Goal: Register for event/course

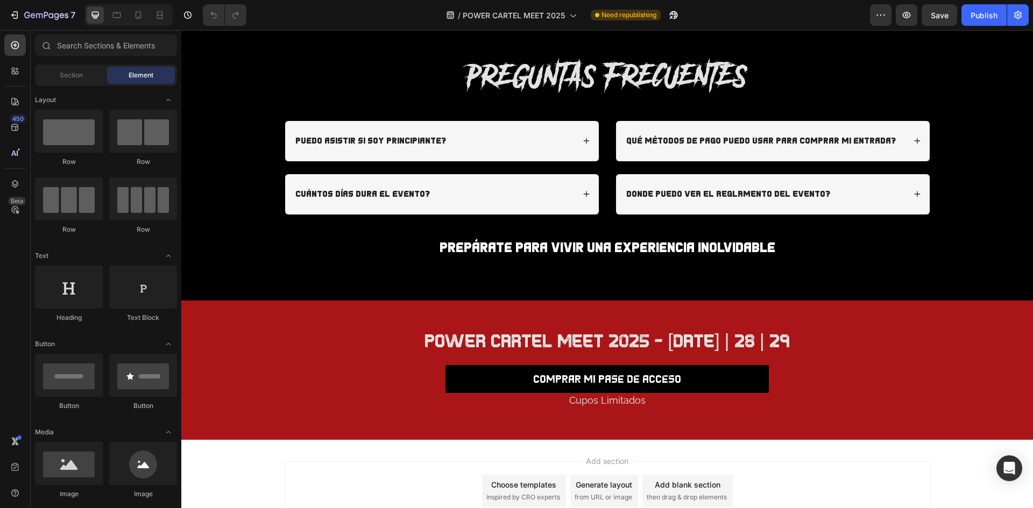
scroll to position [2744, 0]
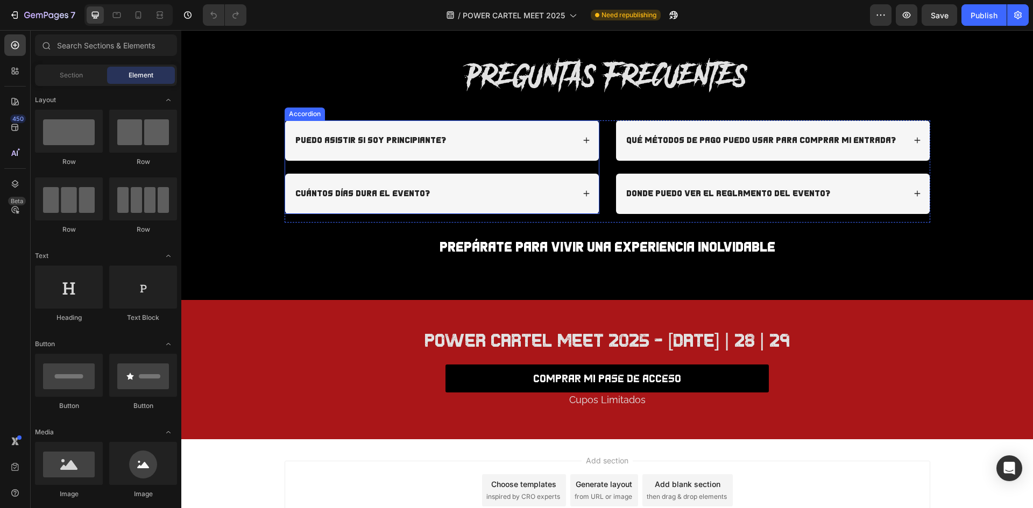
click at [363, 133] on div "Puedo asistir si soy principiante?" at bounding box center [371, 140] width 154 height 15
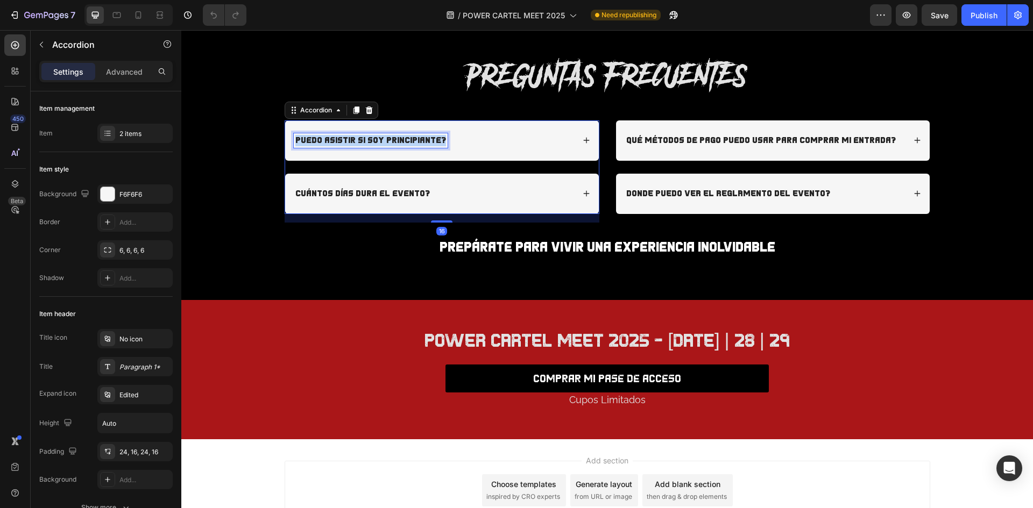
click at [363, 133] on div "Puedo asistir si soy principiante?" at bounding box center [371, 140] width 154 height 15
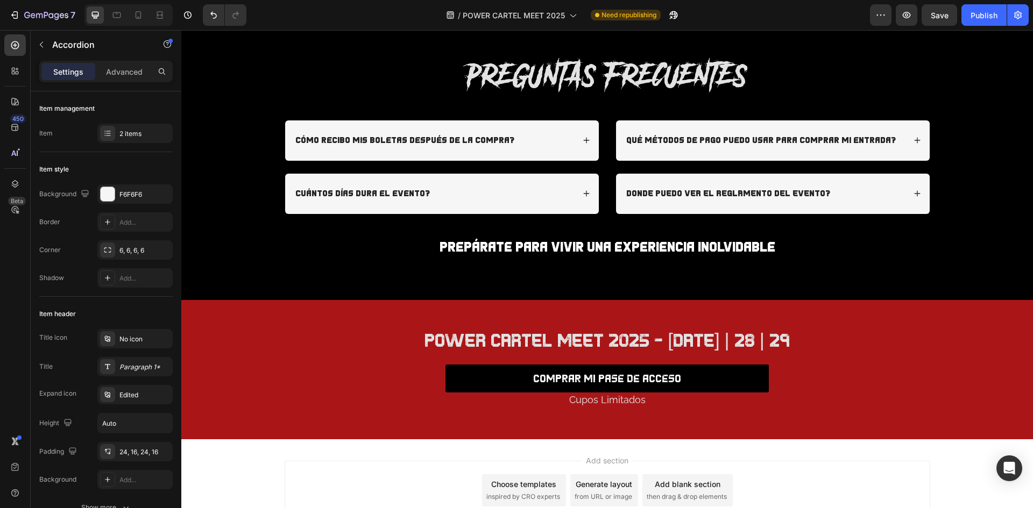
click at [565, 139] on div "cómo recibo mis boletas después de la compra?" at bounding box center [434, 140] width 280 height 15
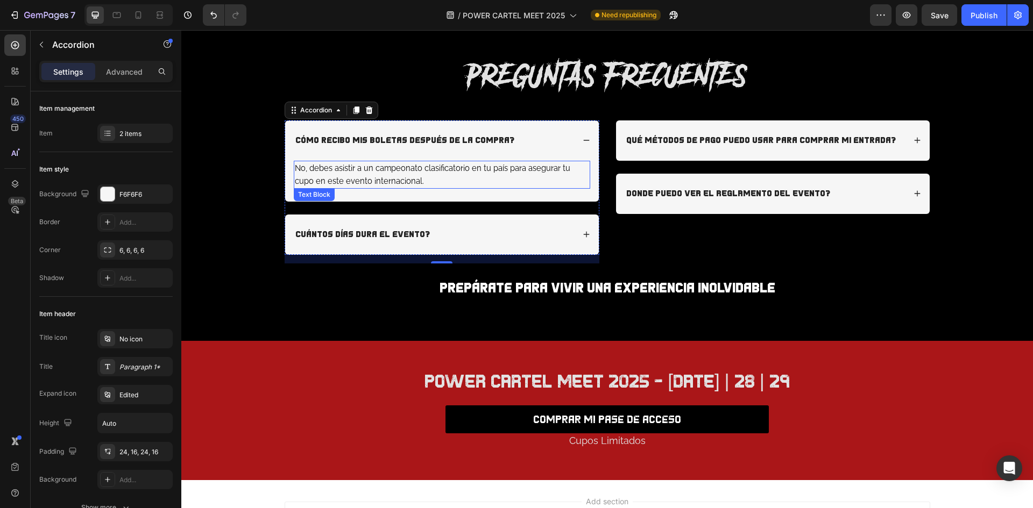
click at [369, 174] on p "No, debes asistir a un campeonato clasificatorio en tu país para asegurar tu cu…" at bounding box center [442, 175] width 294 height 26
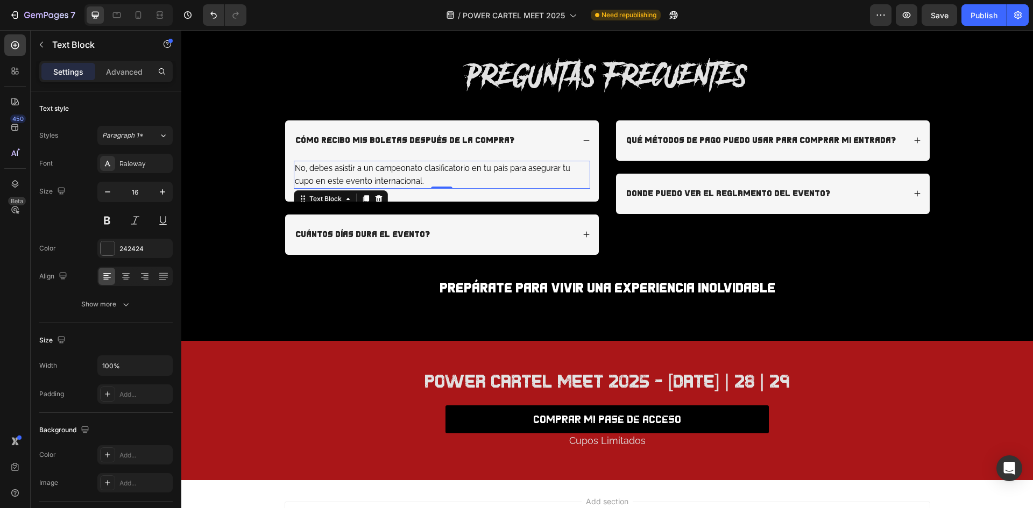
click at [408, 173] on p "No, debes asistir a un campeonato clasificatorio en tu país para asegurar tu cu…" at bounding box center [442, 175] width 294 height 26
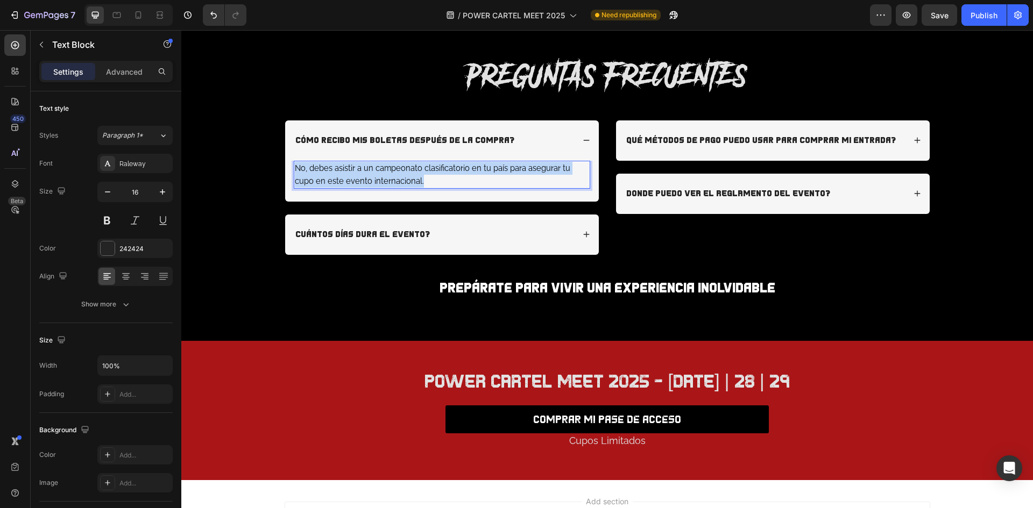
click at [408, 173] on p "No, debes asistir a un campeonato clasificatorio en tu país para asegurar tu cu…" at bounding box center [442, 175] width 294 height 26
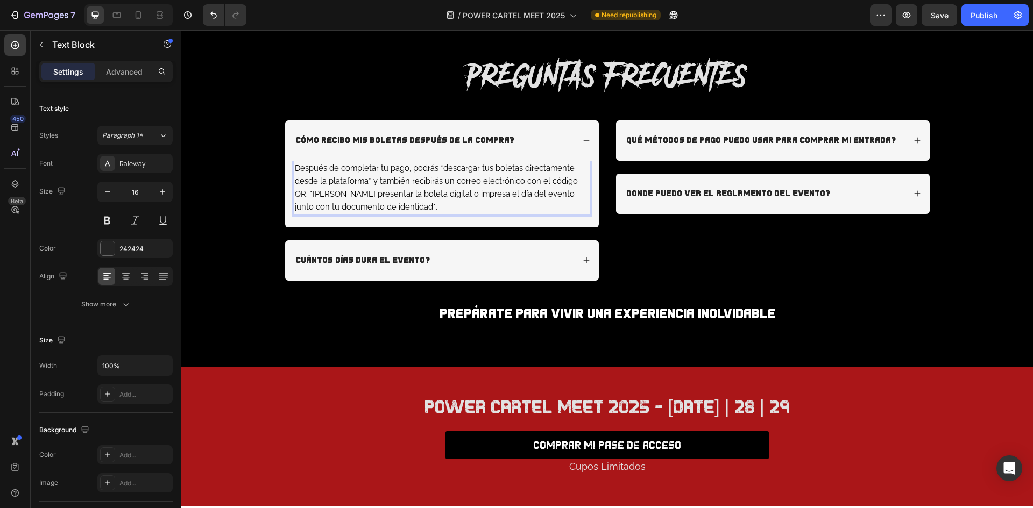
click at [437, 168] on span "Después de completar tu pago, podrás *descargar tus boletas directamente desde …" at bounding box center [436, 188] width 283 height 48
click at [368, 179] on span "Después de completar tu pago, podrás *descargar tus boletas directamente desde …" at bounding box center [436, 188] width 283 height 48
click at [440, 169] on span "Después de completar tu pago, podrás *descargar tus boletas directamente desde …" at bounding box center [435, 188] width 280 height 48
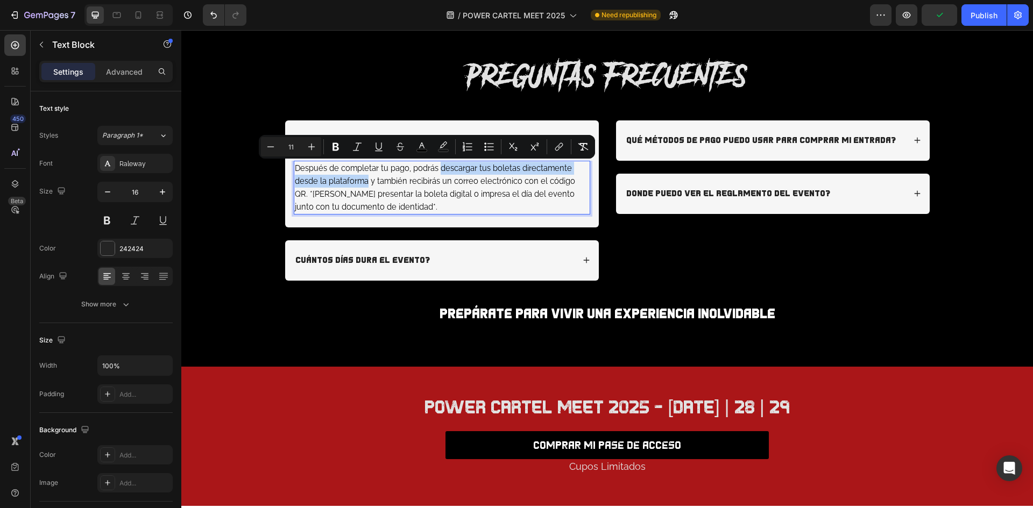
drag, startPoint x: 364, startPoint y: 181, endPoint x: 436, endPoint y: 169, distance: 73.1
click at [436, 169] on span "Después de completar tu pago, podrás descargar tus boletas directamente desde l…" at bounding box center [435, 188] width 280 height 48
click at [333, 144] on icon "Editor contextual toolbar" at bounding box center [335, 147] width 11 height 11
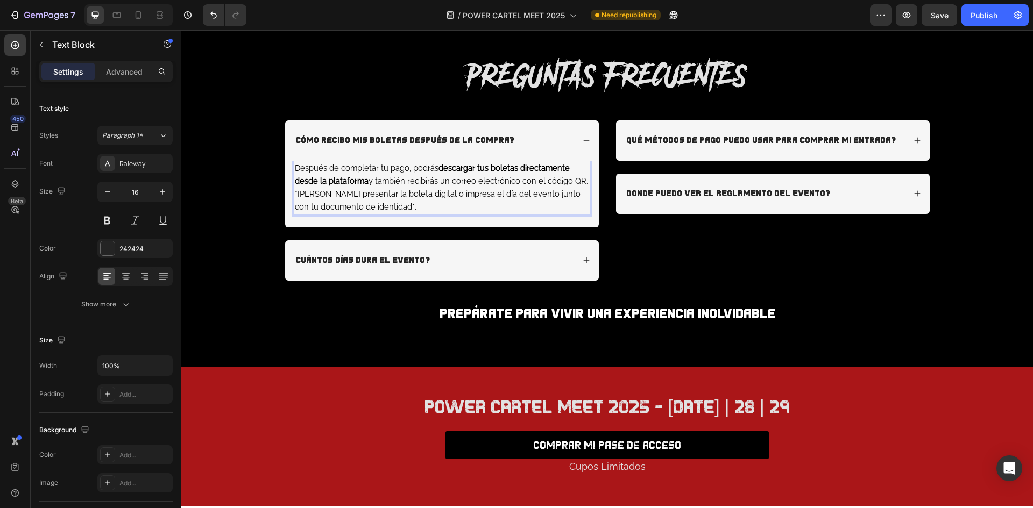
click at [383, 207] on span "Después de completar tu pago, podrás descargar tus boletas directamente desde l…" at bounding box center [441, 188] width 293 height 48
click at [295, 193] on span "Después de completar tu pago, podrás descargar tus boletas directamente desde l…" at bounding box center [441, 188] width 293 height 48
click at [295, 199] on p "Después de completar tu pago, podrás descargar tus boletas directamente desde l…" at bounding box center [442, 188] width 294 height 52
click at [315, 168] on span "euceRDespués de completar tu pago, podrás descargar tus boletas directamente de…" at bounding box center [441, 188] width 293 height 48
click at [386, 192] on span "Después de completar tu pago, podrás descargar tus boletas directamente desde l…" at bounding box center [441, 188] width 293 height 48
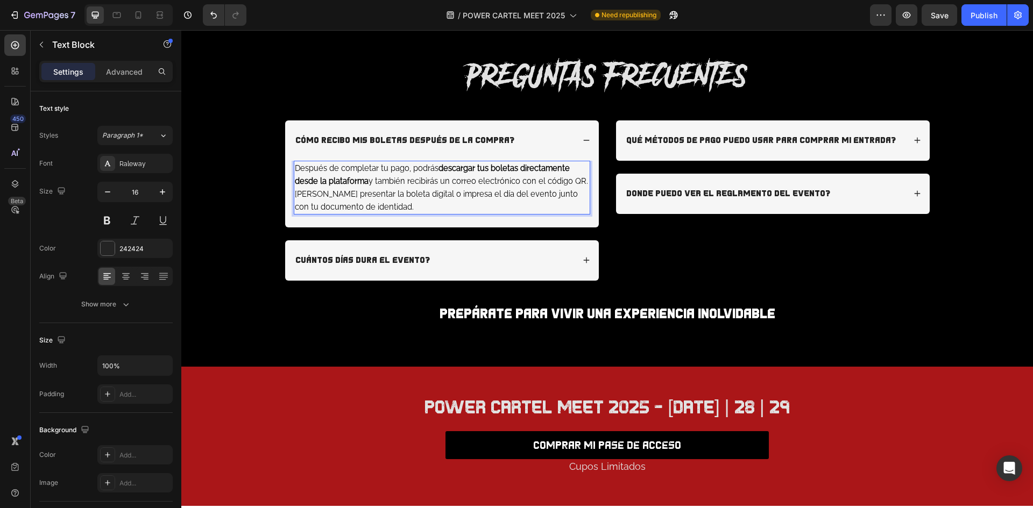
click at [395, 208] on p "Después de completar tu pago, podrás descargar tus boletas directamente desde l…" at bounding box center [442, 188] width 294 height 52
click at [295, 194] on span "Después de completar tu pago, podrás descargar tus boletas directamente desde l…" at bounding box center [441, 188] width 293 height 48
drag, startPoint x: 408, startPoint y: 209, endPoint x: 346, endPoint y: 195, distance: 64.0
click at [346, 195] on p "Después de completar tu pago, podrás descargar tus boletas directamente desde l…" at bounding box center [442, 188] width 294 height 52
click at [115, 220] on button at bounding box center [106, 220] width 19 height 19
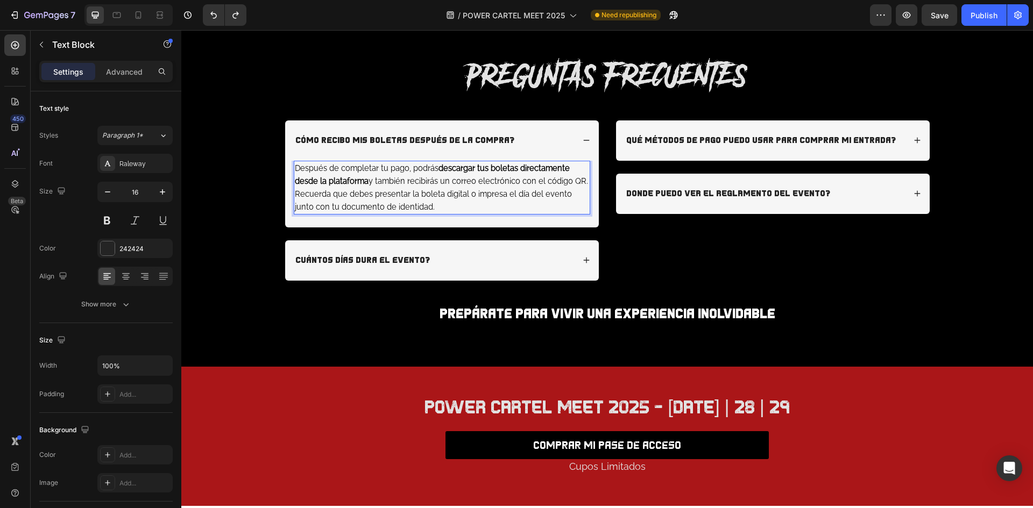
click at [399, 203] on span "Después de completar tu pago, podrás descargar tus boletas directamente desde l…" at bounding box center [441, 188] width 293 height 48
click at [407, 207] on span "Después de completar tu pago, podrás descargar tus boletas directamente desde l…" at bounding box center [441, 188] width 293 height 48
click at [405, 207] on span "Después de completar tu pago, podrás descargar tus boletas directamente desde l…" at bounding box center [441, 188] width 293 height 48
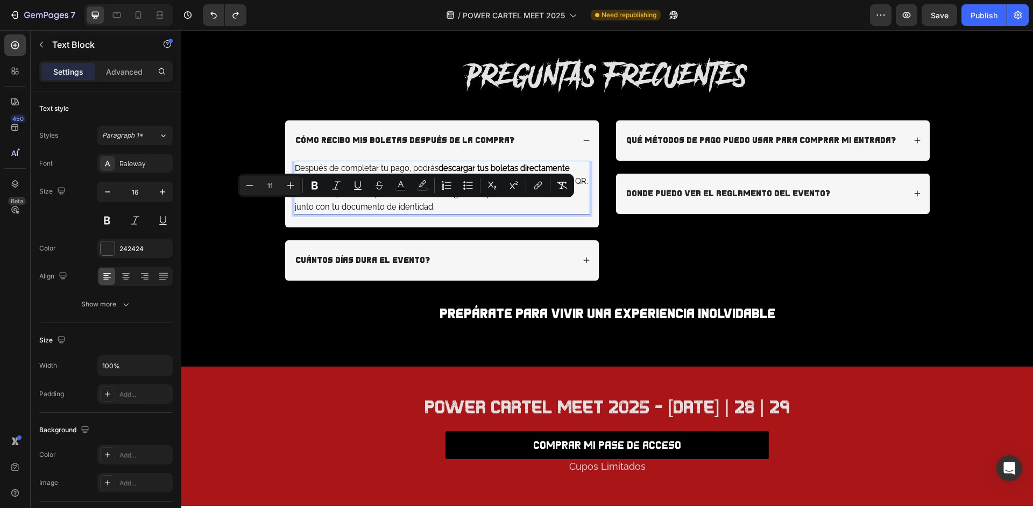
click at [407, 207] on span "Después de completar tu pago, podrás descargar tus boletas directamente desde l…" at bounding box center [441, 188] width 293 height 48
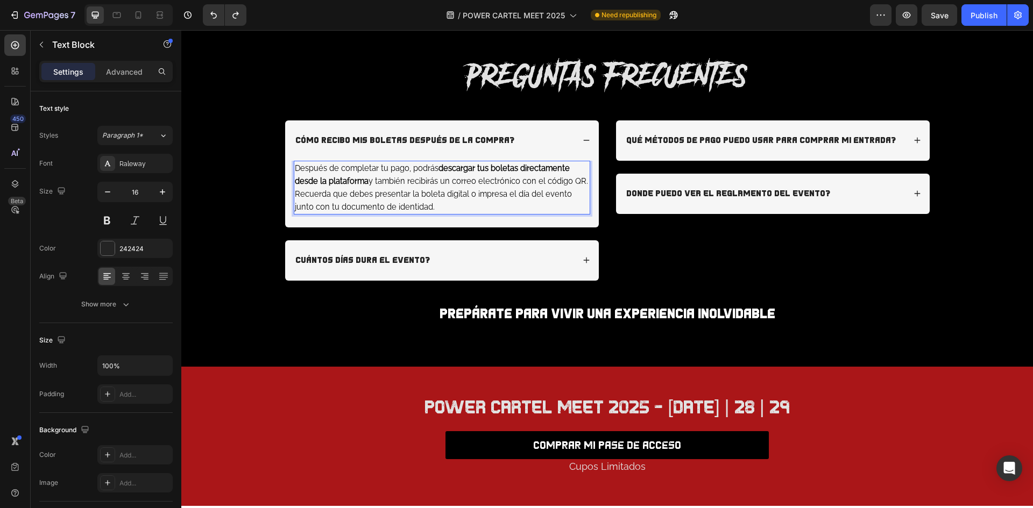
drag, startPoint x: 407, startPoint y: 207, endPoint x: 341, endPoint y: 192, distance: 68.3
click at [341, 192] on p "Después de completar tu pago, podrás descargar tus boletas directamente desde l…" at bounding box center [442, 188] width 294 height 52
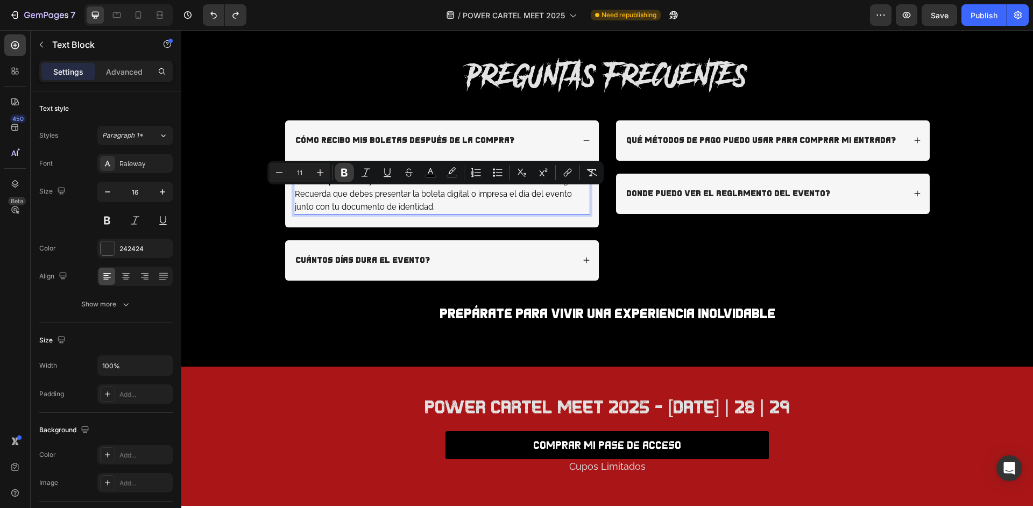
drag, startPoint x: 342, startPoint y: 172, endPoint x: 193, endPoint y: 158, distance: 150.2
click at [342, 172] on icon "Editor contextual toolbar" at bounding box center [344, 173] width 6 height 8
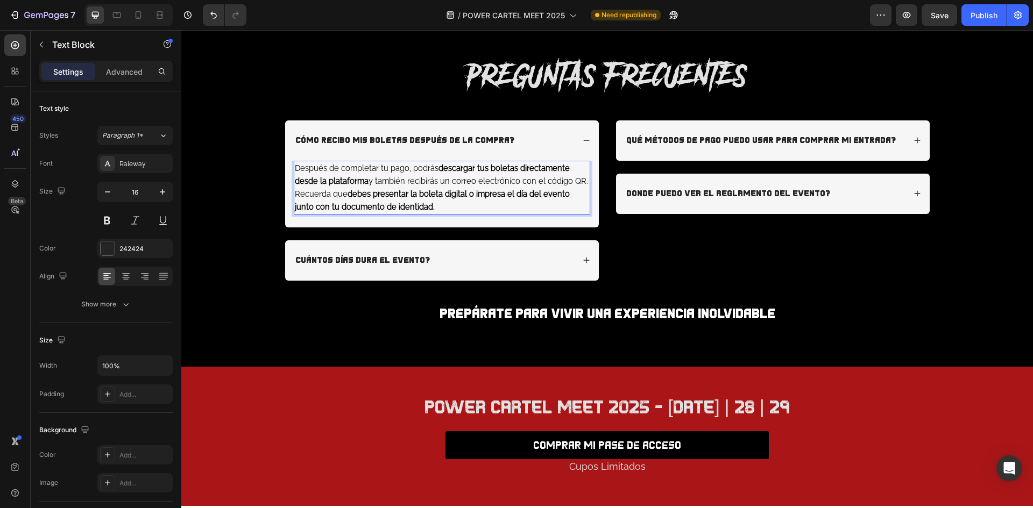
click at [425, 202] on p "Después de completar tu pago, podrás descargar tus boletas directamente desde l…" at bounding box center [442, 188] width 294 height 52
click at [583, 137] on icon at bounding box center [587, 141] width 8 height 8
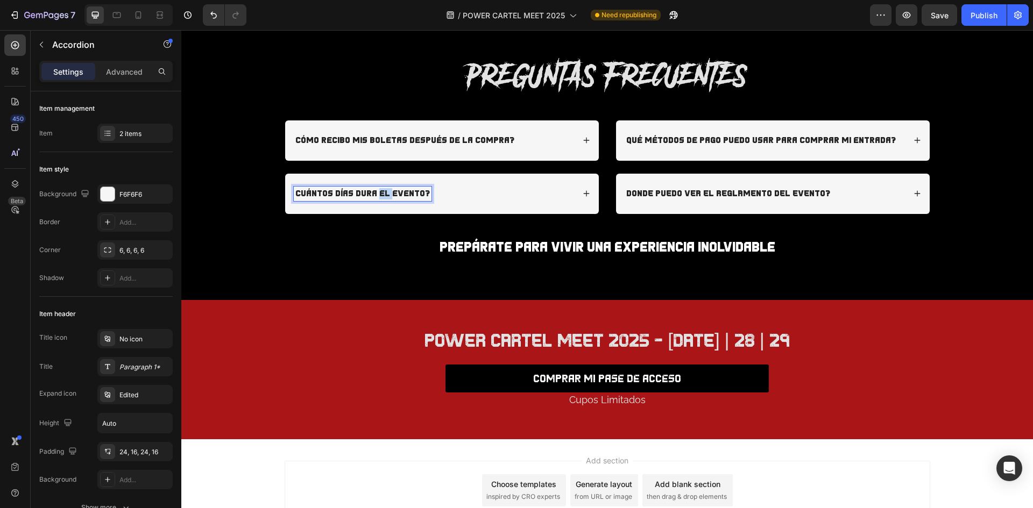
click at [377, 197] on p "cuántos días dura el evento?" at bounding box center [362, 193] width 135 height 11
click at [568, 190] on div "qué pasa si no llevo mi documento de identidad?" at bounding box center [434, 194] width 280 height 15
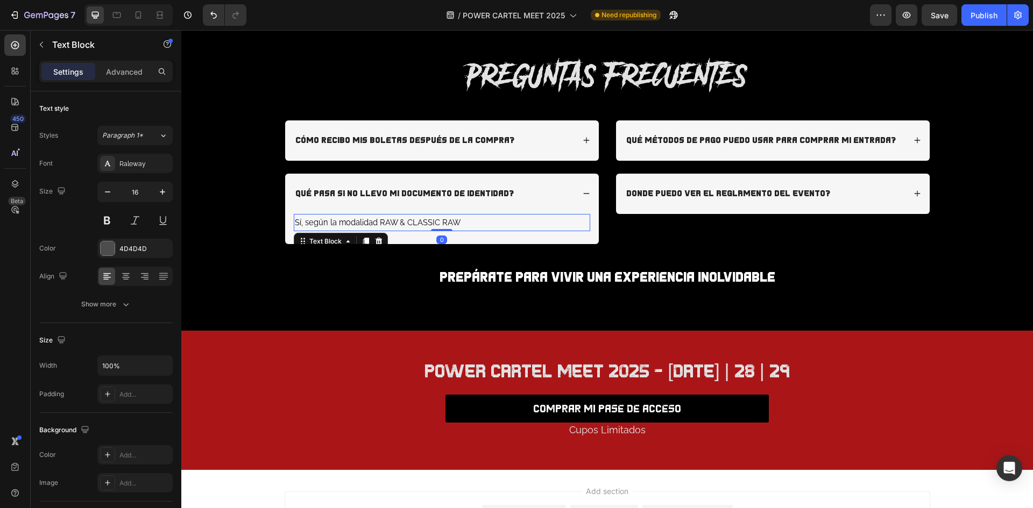
click at [373, 219] on span "Sí, según la modalidad RAW & CLASSIC RAW" at bounding box center [378, 222] width 166 height 9
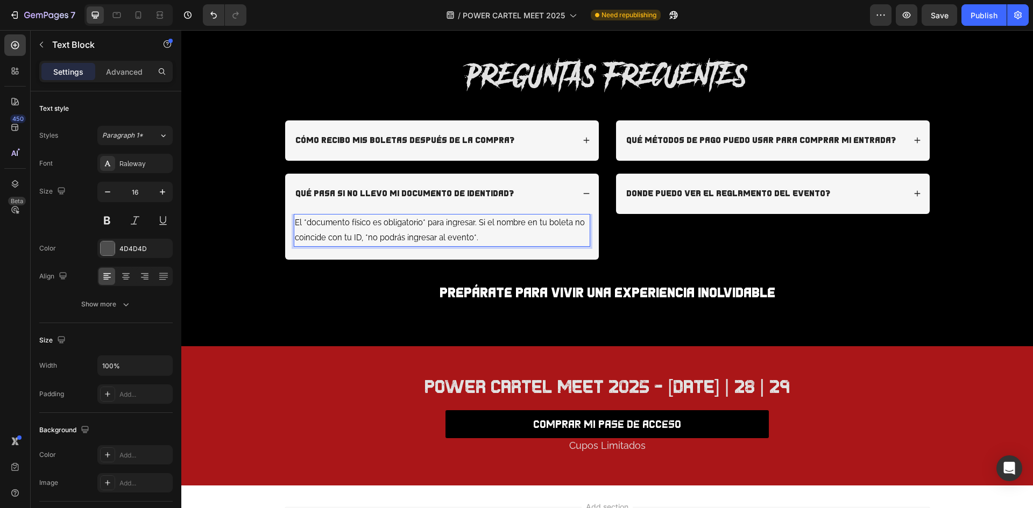
click at [468, 236] on span "El *documento físico es obligatorio* para ingresar. Si el nombre en tu boleta n…" at bounding box center [440, 230] width 290 height 25
drag, startPoint x: 461, startPoint y: 238, endPoint x: 361, endPoint y: 245, distance: 100.3
click at [361, 245] on p "El *documento físico es obligatorio* para ingresar. Si el nombre en tu boleta n…" at bounding box center [442, 230] width 294 height 31
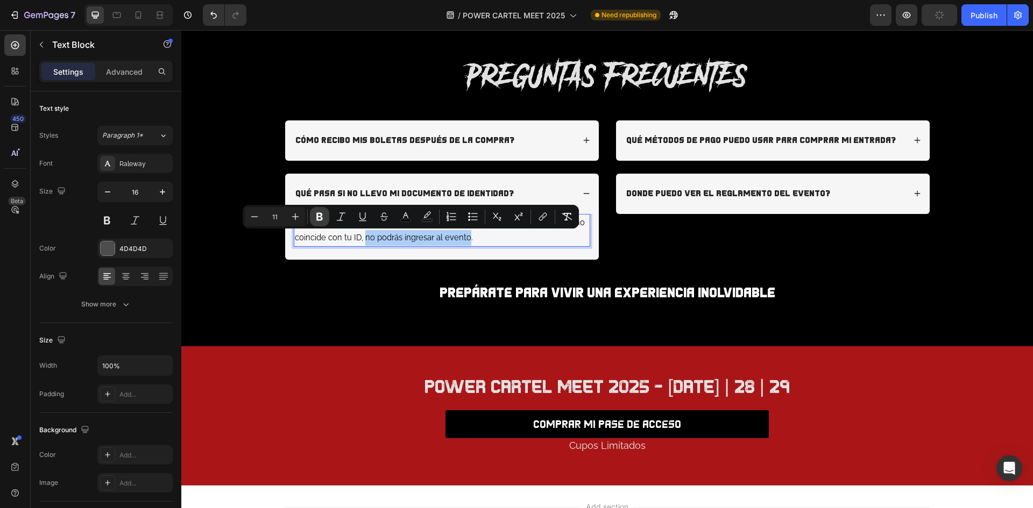
click at [325, 212] on button "Bold" at bounding box center [319, 216] width 19 height 19
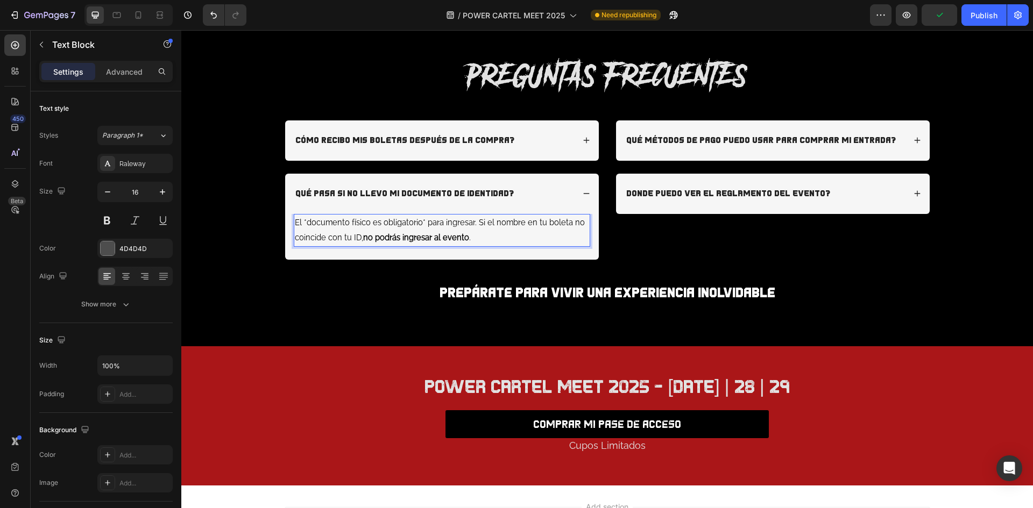
click at [454, 237] on strong "no podrás ingresar al evento" at bounding box center [416, 237] width 106 height 9
click at [420, 223] on span "El *documento físico es obligatorio* para ingresar. Si el nombre en tu boleta n…" at bounding box center [440, 230] width 290 height 25
drag, startPoint x: 413, startPoint y: 223, endPoint x: 299, endPoint y: 229, distance: 113.7
click at [299, 229] on p "El documento físico es obligatorio para ingresar. Si el nombre en tu boleta no …" at bounding box center [442, 230] width 294 height 31
click at [363, 221] on span "El documento físico es obligatorio para ingresar. Si el nombre en tu boleta no …" at bounding box center [437, 230] width 285 height 25
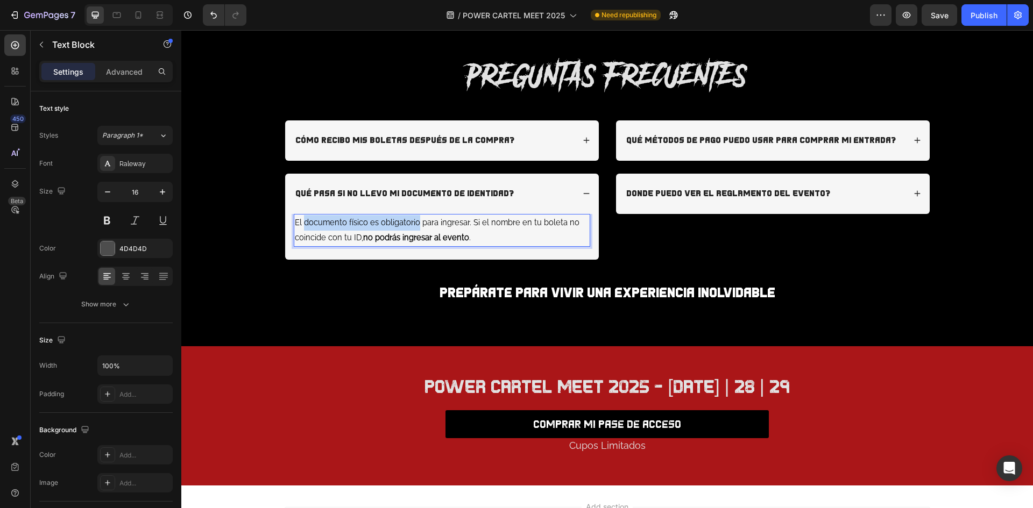
drag, startPoint x: 414, startPoint y: 222, endPoint x: 299, endPoint y: 225, distance: 114.7
click at [299, 225] on span "El documento físico es obligatorio para ingresar. Si el nombre en tu boleta no …" at bounding box center [437, 230] width 285 height 25
click at [361, 221] on span "El documento físico es obligatorio para ingresar. Si el nombre en tu boleta no …" at bounding box center [437, 230] width 285 height 25
click at [412, 219] on span "El documento físico es obligatorio para ingresar. Si el nombre en tu boleta no …" at bounding box center [437, 230] width 285 height 25
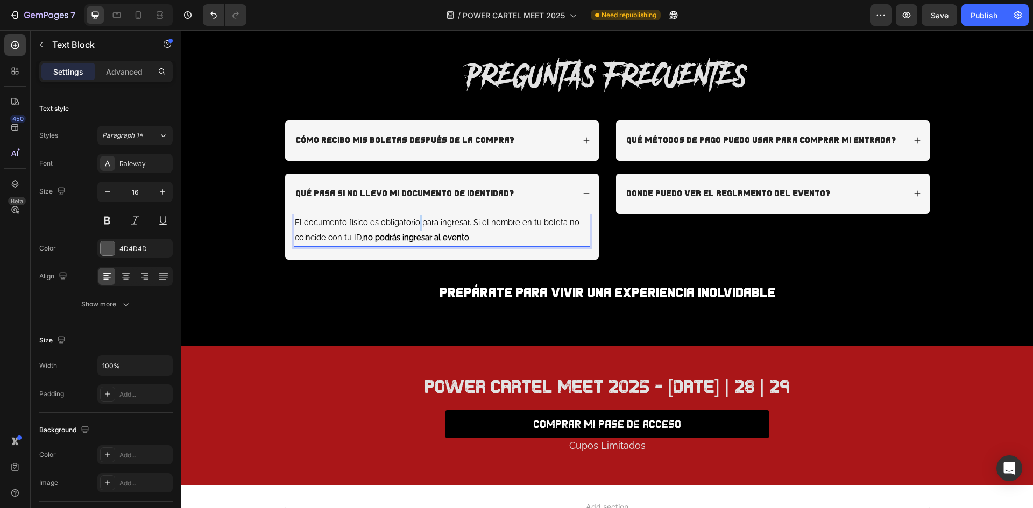
click at [412, 219] on span "El documento físico es obligatorio para ingresar. Si el nombre en tu boleta no …" at bounding box center [437, 230] width 285 height 25
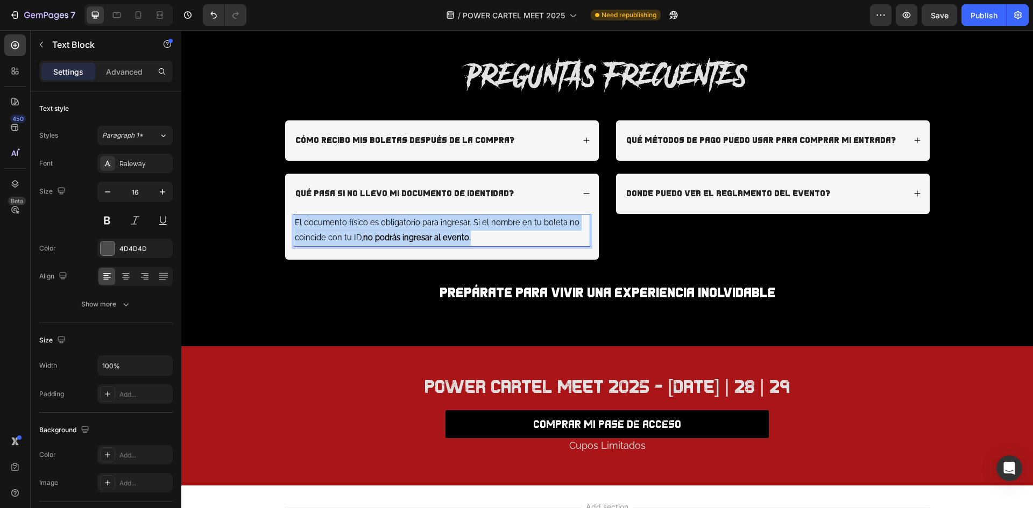
click at [412, 219] on span "El documento físico es obligatorio para ingresar. Si el nombre en tu boleta no …" at bounding box center [437, 230] width 285 height 25
click at [414, 224] on span "El documento físico es obligatorio para ingresar. Si el nombre en tu boleta no …" at bounding box center [437, 230] width 285 height 25
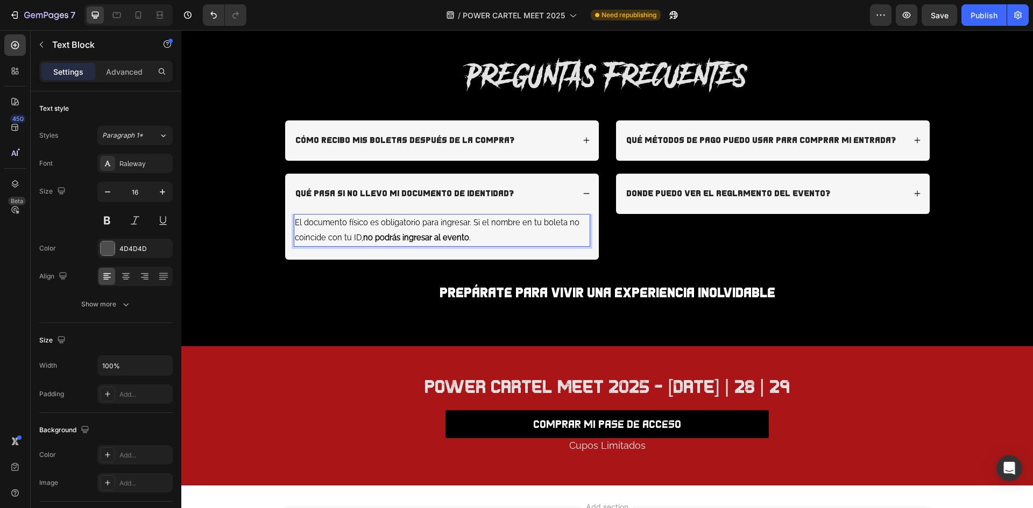
click at [407, 225] on span "El documento físico es obligatorio para ingresar. Si el nombre en tu boleta no …" at bounding box center [437, 230] width 285 height 25
click at [413, 224] on span "El documento físico es obligatorio para ingresar. Si el nombre en tu boleta no …" at bounding box center [437, 230] width 285 height 25
click at [441, 225] on span "El documento físico es obligatorio para ingresar. Si el nombre en tu boleta no …" at bounding box center [437, 230] width 285 height 25
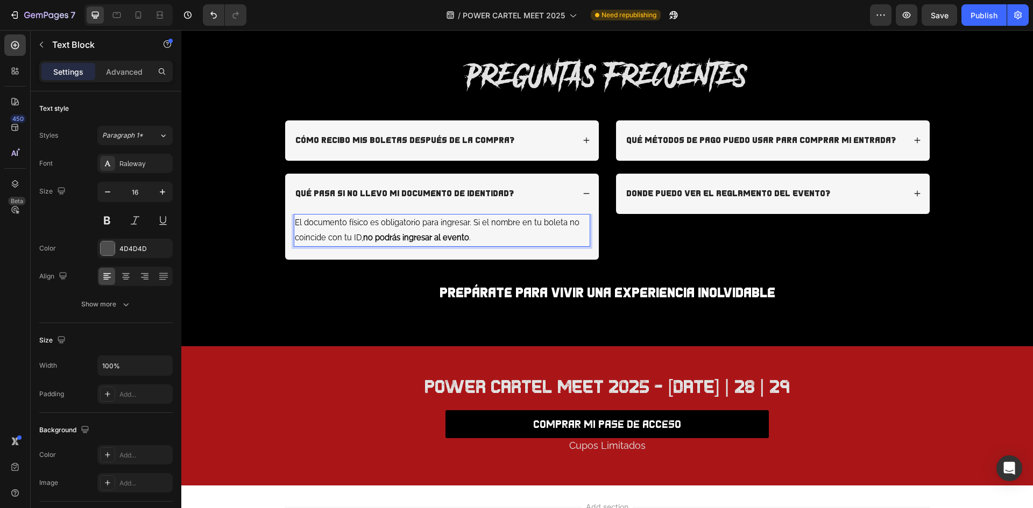
click at [414, 225] on span "El documento físico es obligatorio para ingresar. Si el nombre en tu boleta no …" at bounding box center [437, 230] width 285 height 25
drag, startPoint x: 402, startPoint y: 223, endPoint x: 301, endPoint y: 224, distance: 101.2
click at [301, 224] on span "El documento físico es obligatorio para ingresar. Si el nombre en tu boleta no …" at bounding box center [437, 230] width 285 height 25
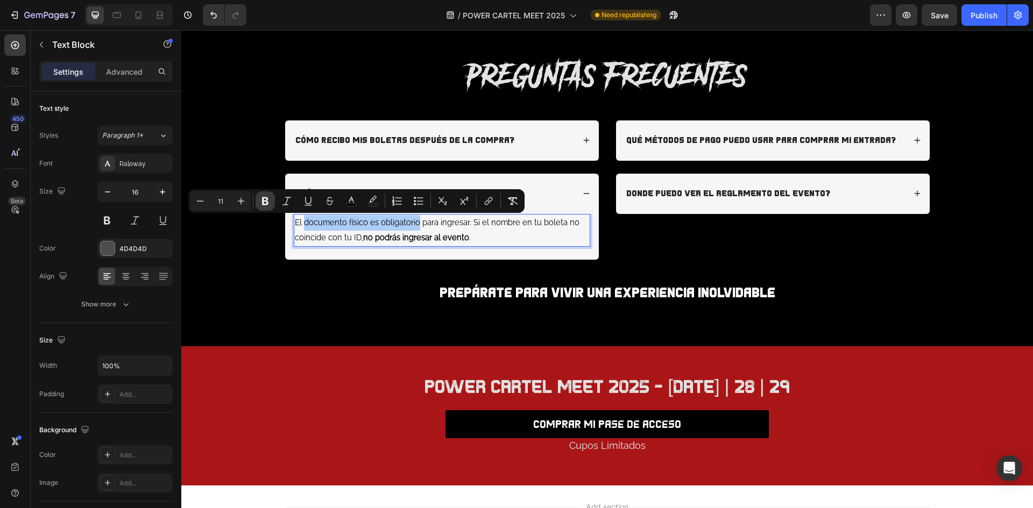
click at [272, 199] on button "Bold" at bounding box center [265, 201] width 19 height 19
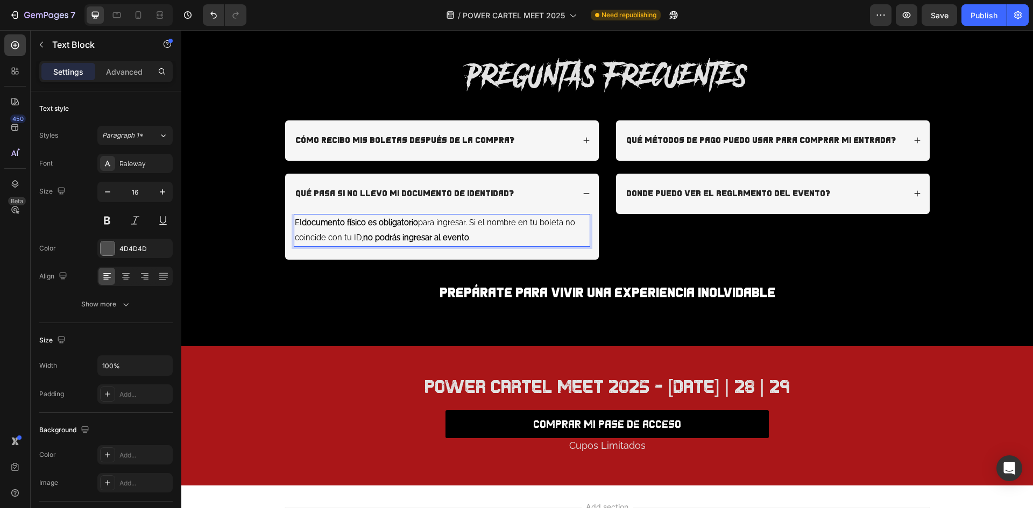
click at [433, 244] on p "El documento físico es obligatorio para ingresar. Si el nombre en tu boleta no …" at bounding box center [442, 230] width 294 height 31
click at [702, 199] on p "DONDE PUEDO VER EL REGLAMENTO DEL EVENTO?" at bounding box center [728, 193] width 204 height 11
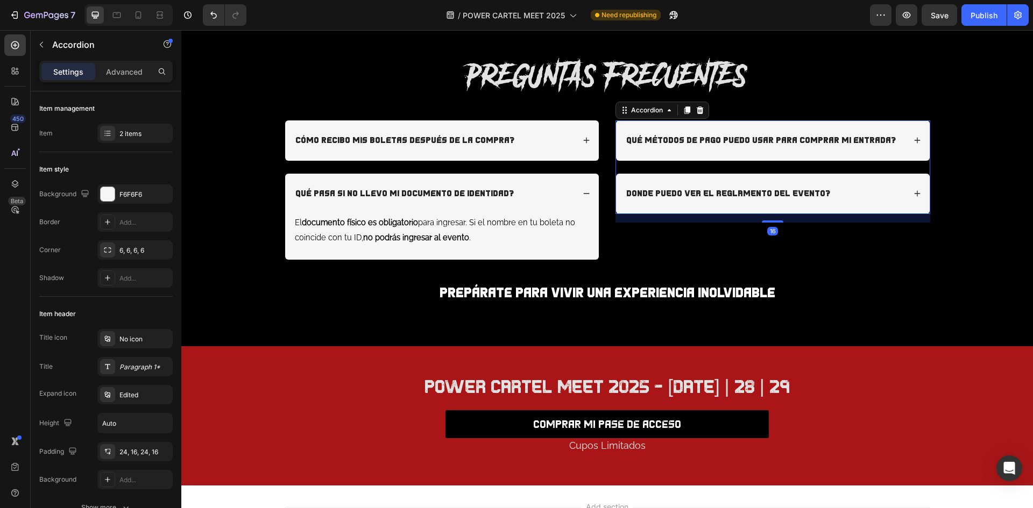
click at [702, 199] on p "DONDE PUEDO VER EL REGLAMENTO DEL EVENTO?" at bounding box center [728, 193] width 204 height 11
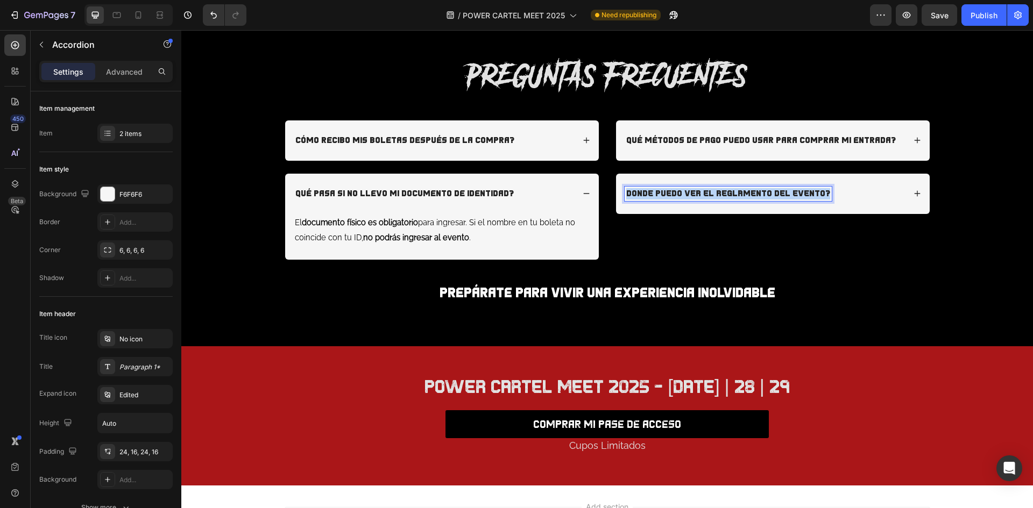
click at [702, 199] on p "DONDE PUEDO VER EL REGLAMENTO DEL EVENTO?" at bounding box center [728, 193] width 204 height 11
click at [900, 199] on div "hay reembolsos o devoluciones en caso de no poder asistir?" at bounding box center [765, 194] width 280 height 15
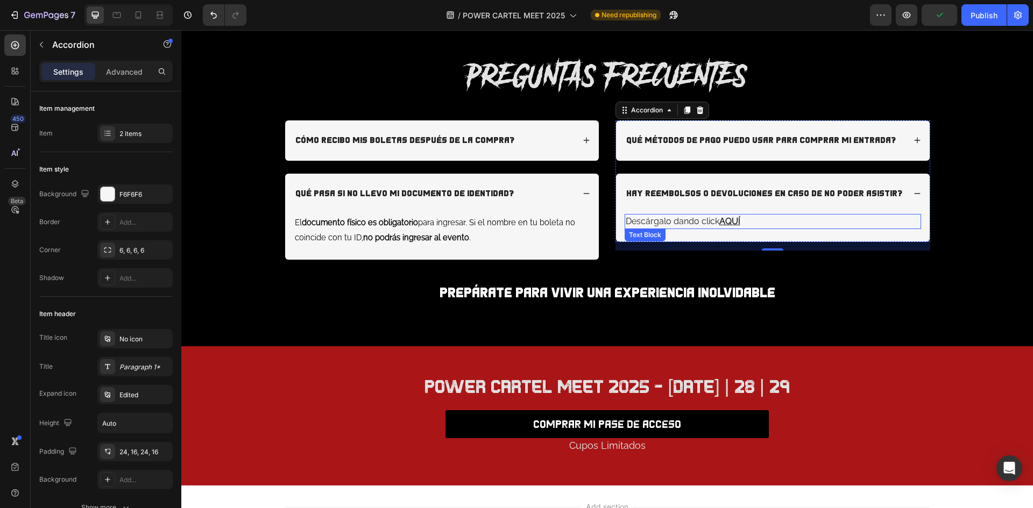
click at [646, 224] on p "Descárgalo dando click AQUÍ" at bounding box center [773, 221] width 294 height 13
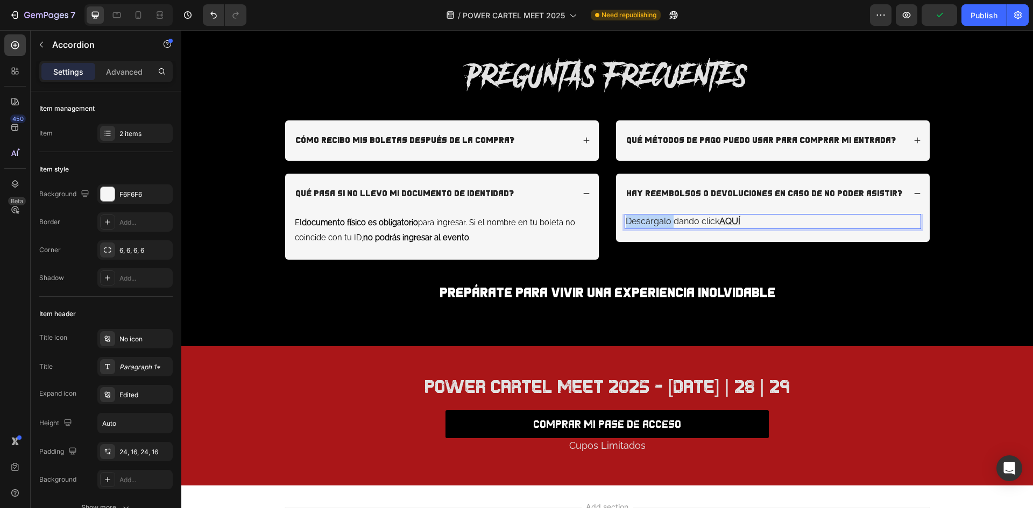
click at [646, 224] on p "Descárgalo dando click AQUÍ" at bounding box center [773, 221] width 294 height 13
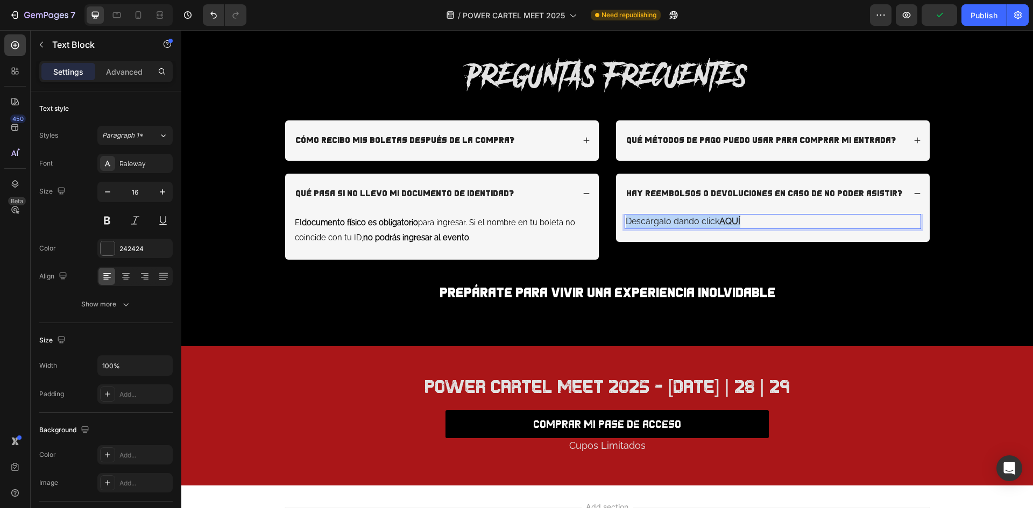
click at [646, 224] on p "Descárgalo dando click AQUÍ" at bounding box center [773, 221] width 294 height 13
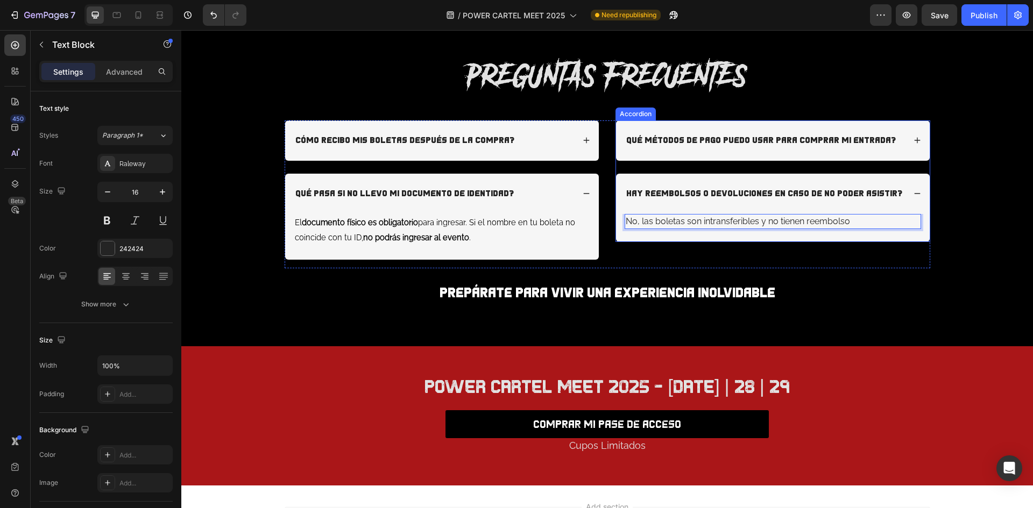
click at [917, 194] on div "hay reembolsos o devoluciones en caso de no poder asistir?" at bounding box center [773, 194] width 314 height 40
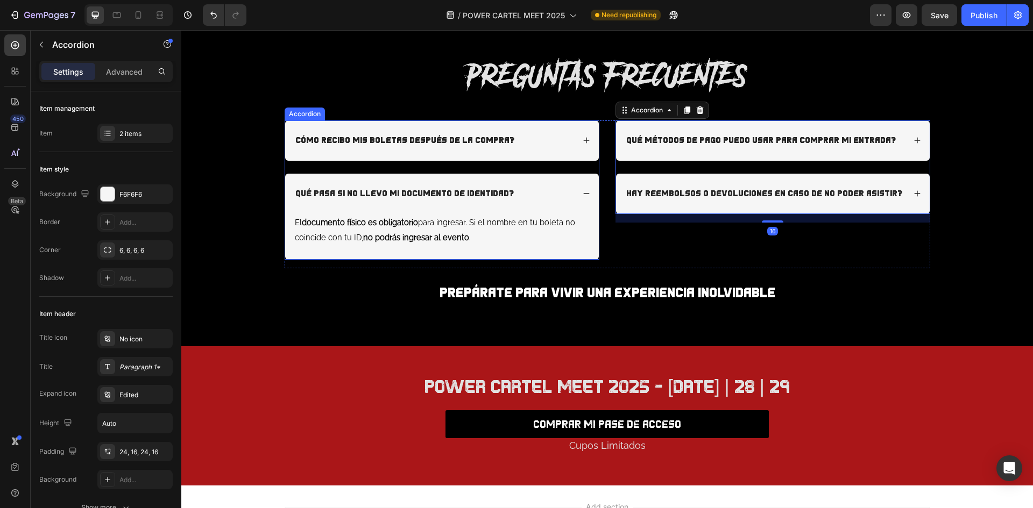
click at [583, 193] on icon at bounding box center [587, 194] width 8 height 8
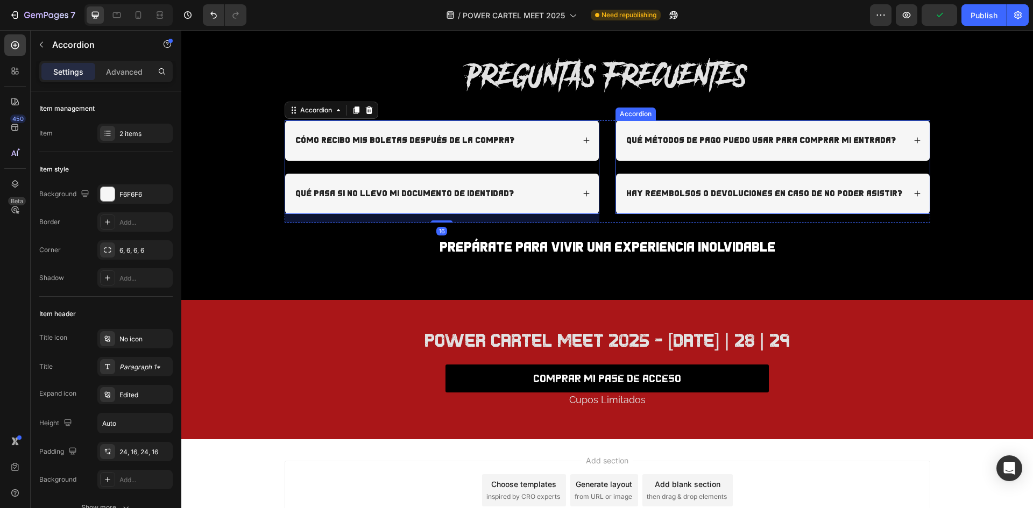
click at [914, 140] on icon at bounding box center [917, 141] width 6 height 6
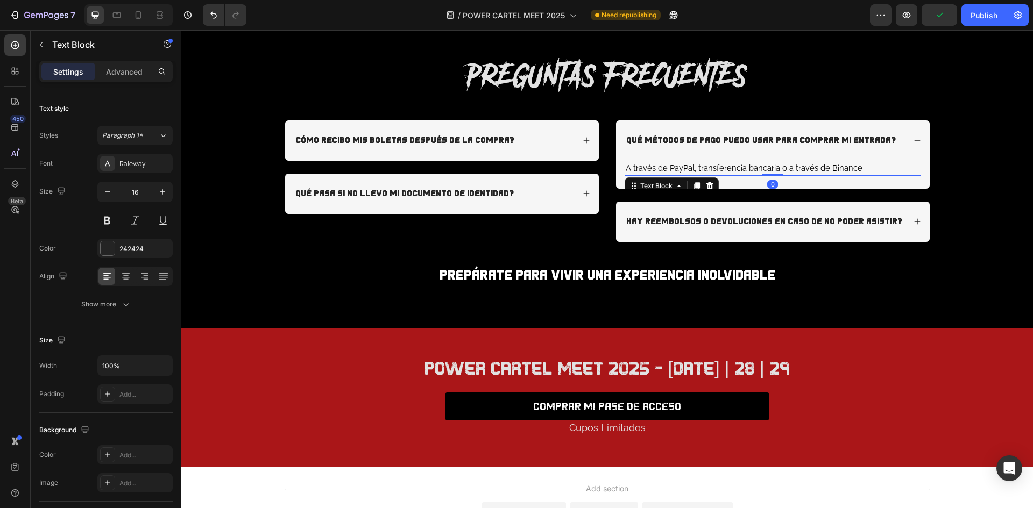
click at [646, 170] on span "A través de PayPal, transferencia bancaria o a través de Binance" at bounding box center [744, 168] width 237 height 9
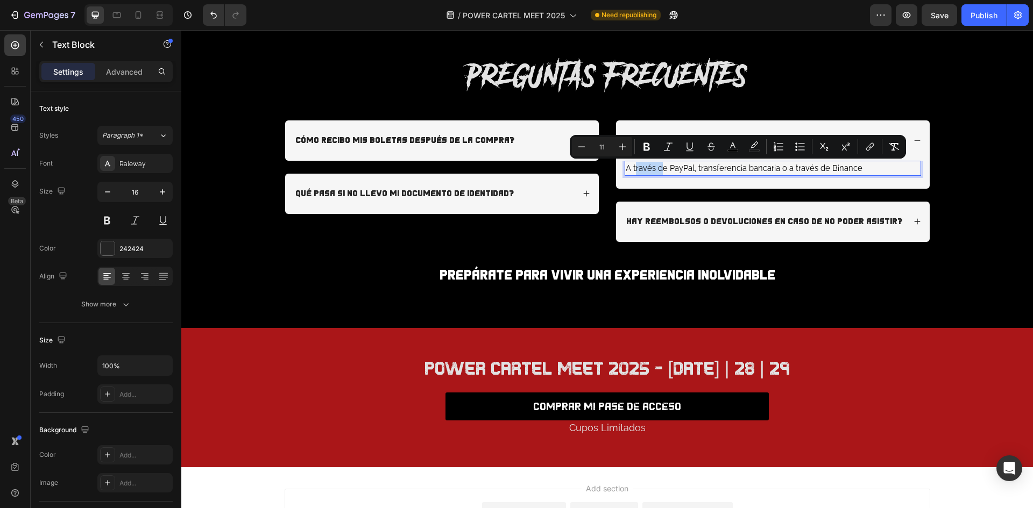
click at [856, 168] on p "A través de PayPal, transferencia bancaria o a través de Binance" at bounding box center [773, 168] width 294 height 13
drag, startPoint x: 853, startPoint y: 168, endPoint x: 617, endPoint y: 162, distance: 236.3
click at [617, 162] on div "A través de PayPal, transferencia bancaria o a través de Binance Text Block 0" at bounding box center [773, 175] width 314 height 28
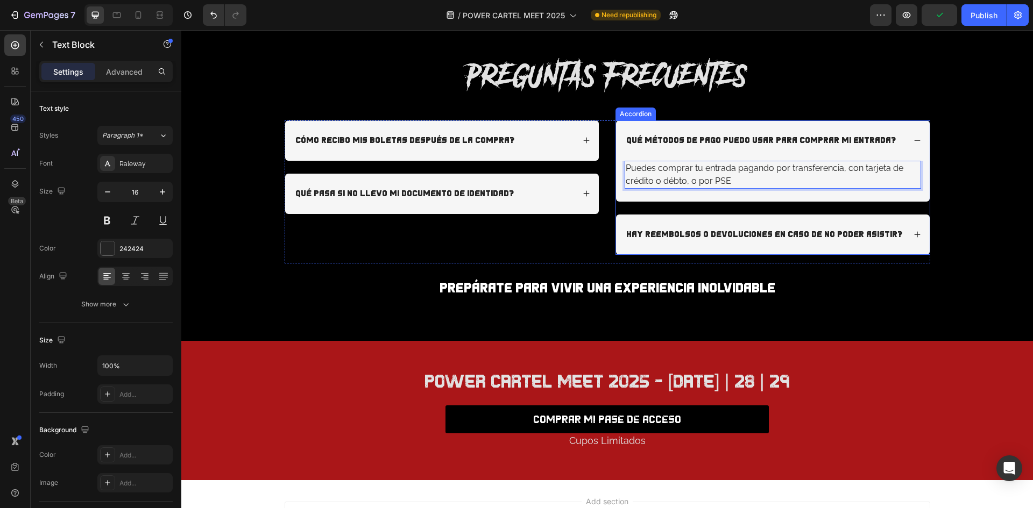
click at [915, 142] on icon at bounding box center [918, 141] width 8 height 8
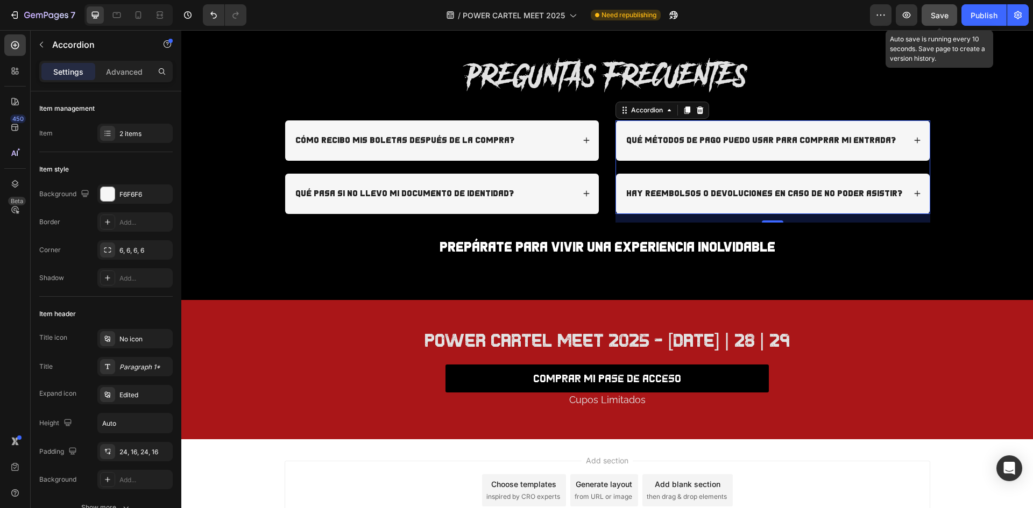
click at [940, 15] on span "Save" at bounding box center [940, 15] width 18 height 9
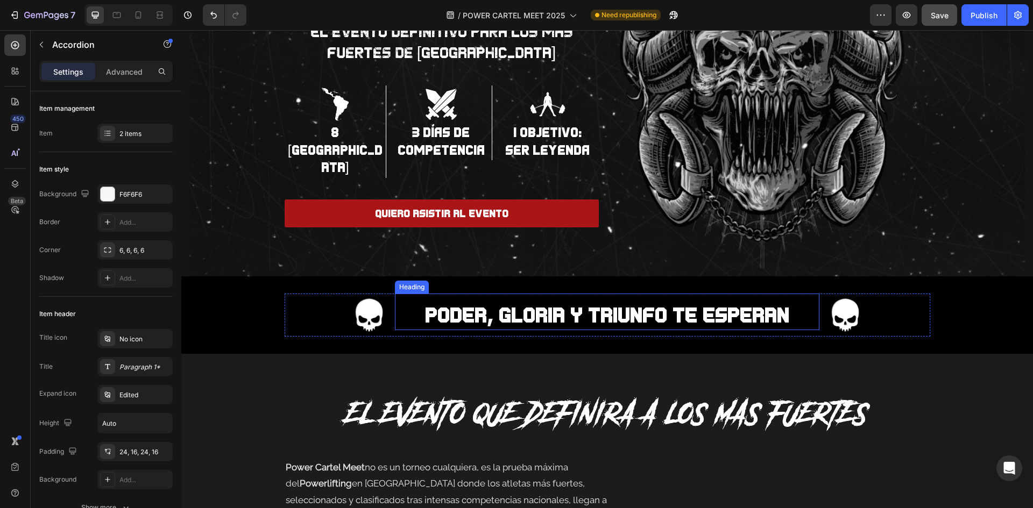
scroll to position [190, 0]
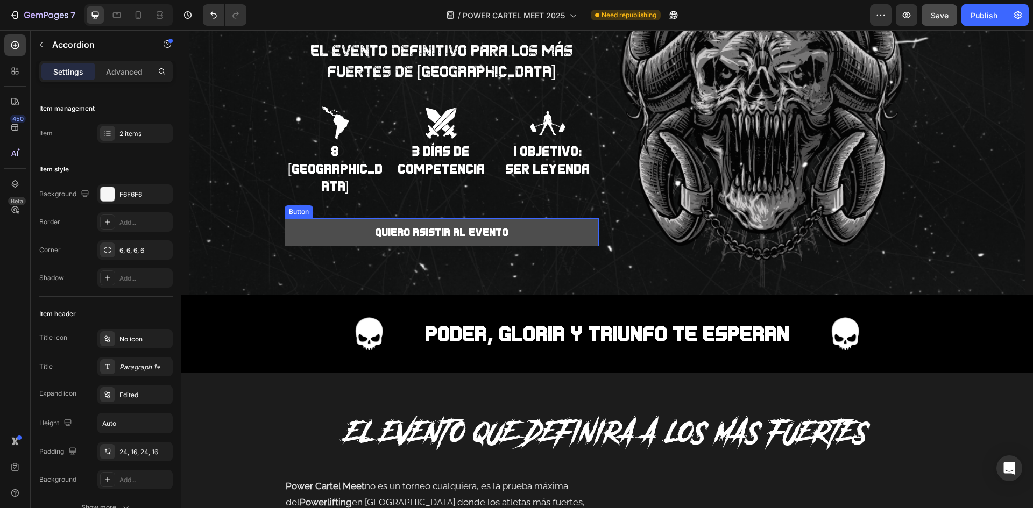
click at [585, 222] on button "QUIERO ASISTIR AL EVENTO" at bounding box center [442, 232] width 314 height 28
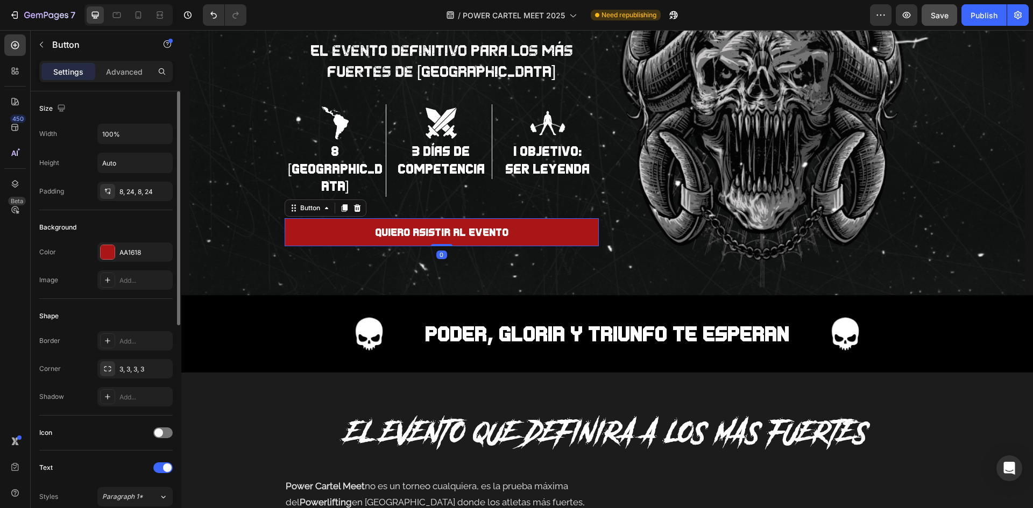
scroll to position [408, 0]
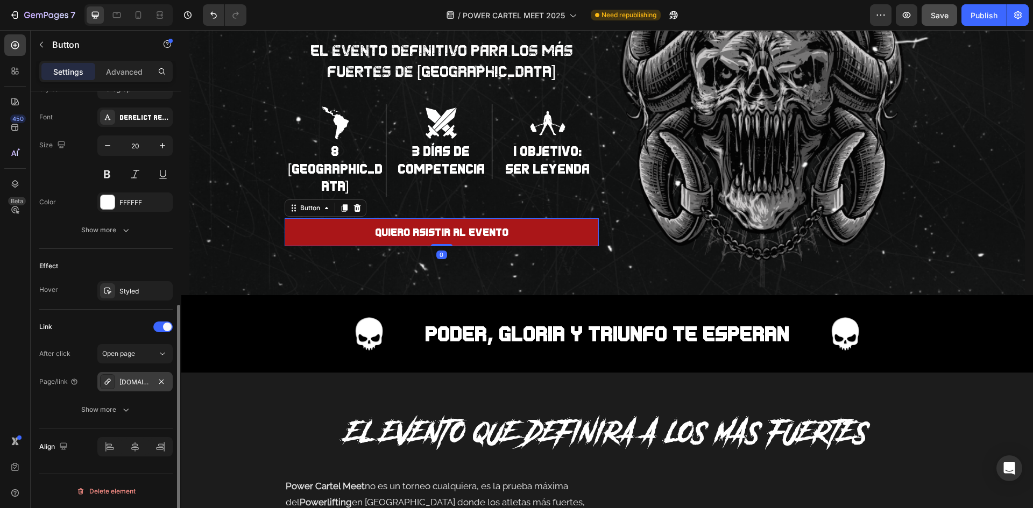
click at [137, 379] on div "[DOMAIN_NAME][URL]" at bounding box center [134, 383] width 31 height 10
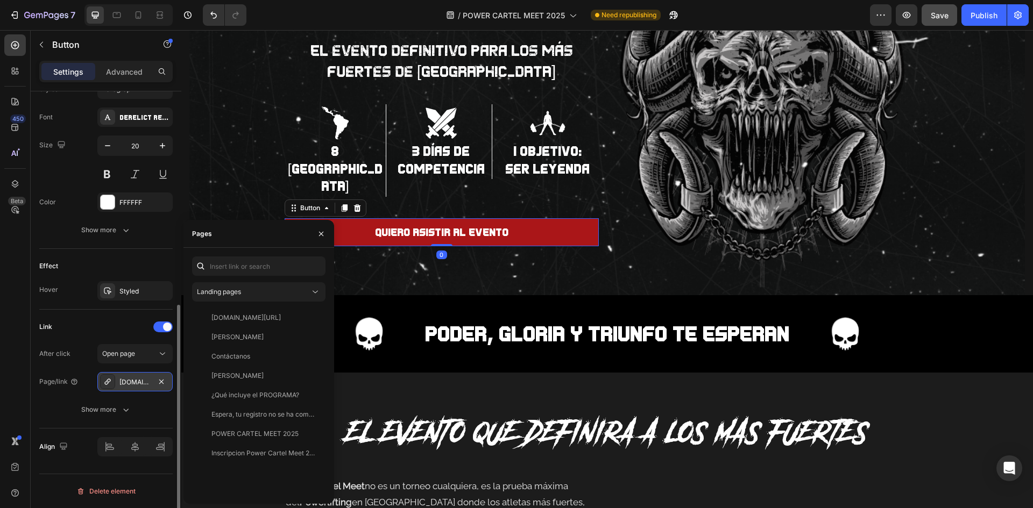
click at [137, 379] on div "[DOMAIN_NAME][URL]" at bounding box center [134, 383] width 31 height 10
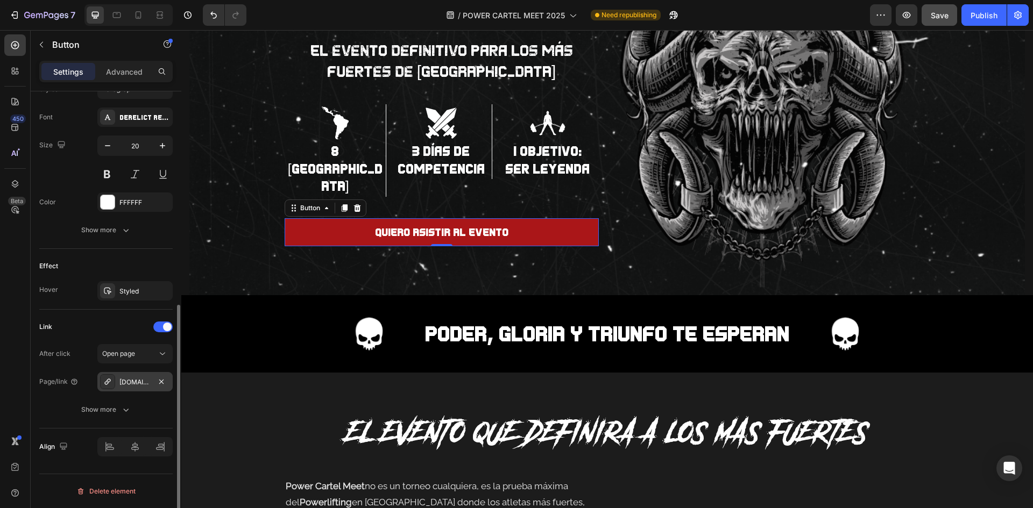
click at [137, 379] on div "[DOMAIN_NAME][URL]" at bounding box center [134, 383] width 31 height 10
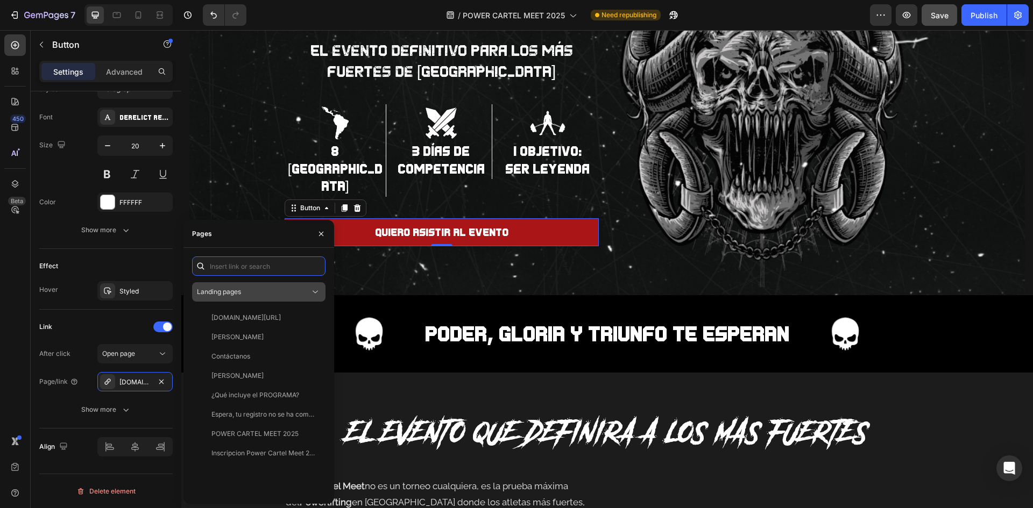
paste input "[URL][DOMAIN_NAME]"
type input "[URL][DOMAIN_NAME]"
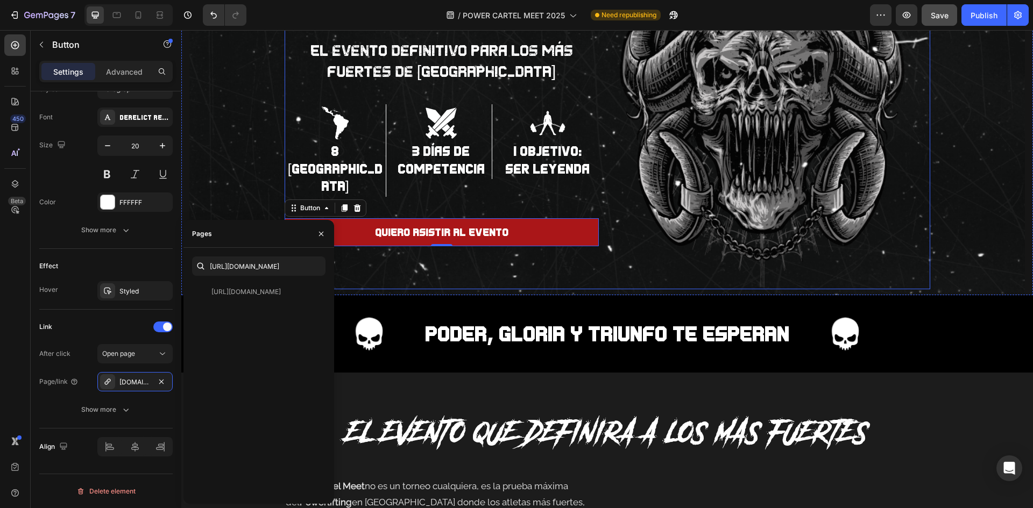
click at [441, 264] on div "DONDE NACEN LAS LEYENDAS Heading El evento definitivo para los más fuertes de […" at bounding box center [608, 94] width 646 height 391
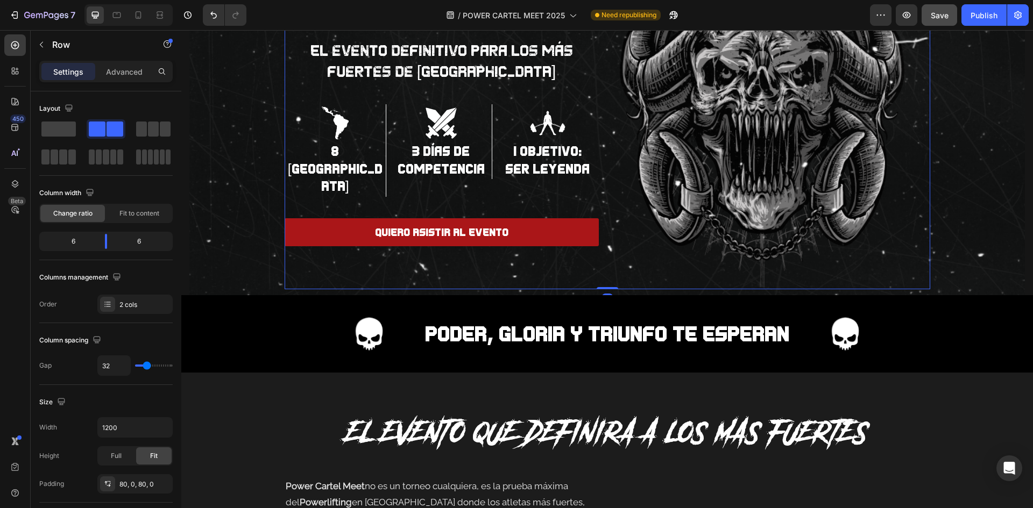
scroll to position [331, 0]
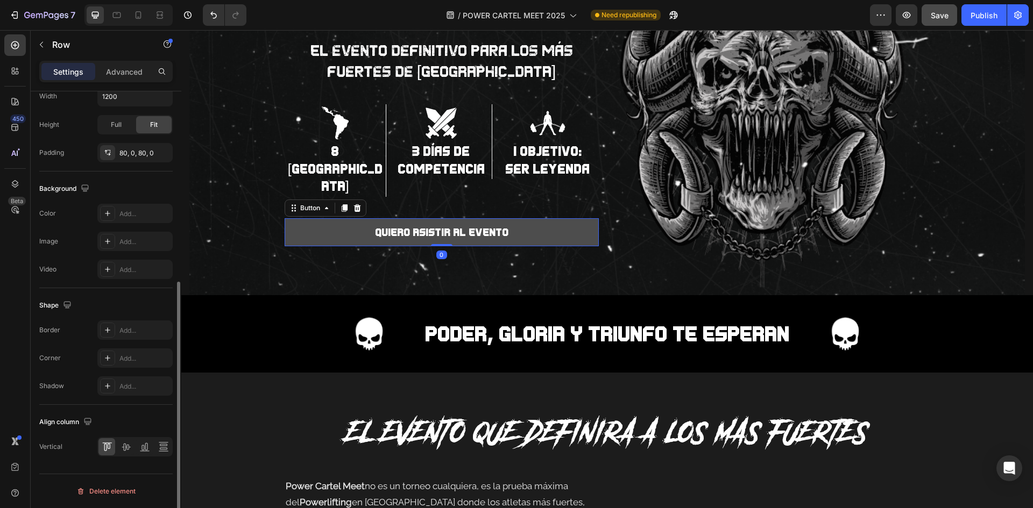
click at [344, 218] on button "QUIERO ASISTIR AL EVENTO" at bounding box center [442, 232] width 314 height 28
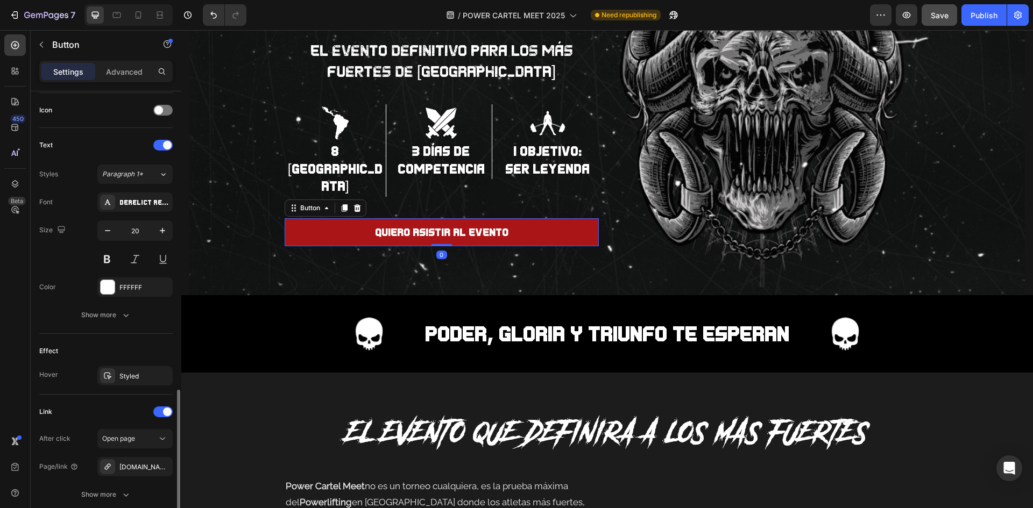
scroll to position [408, 0]
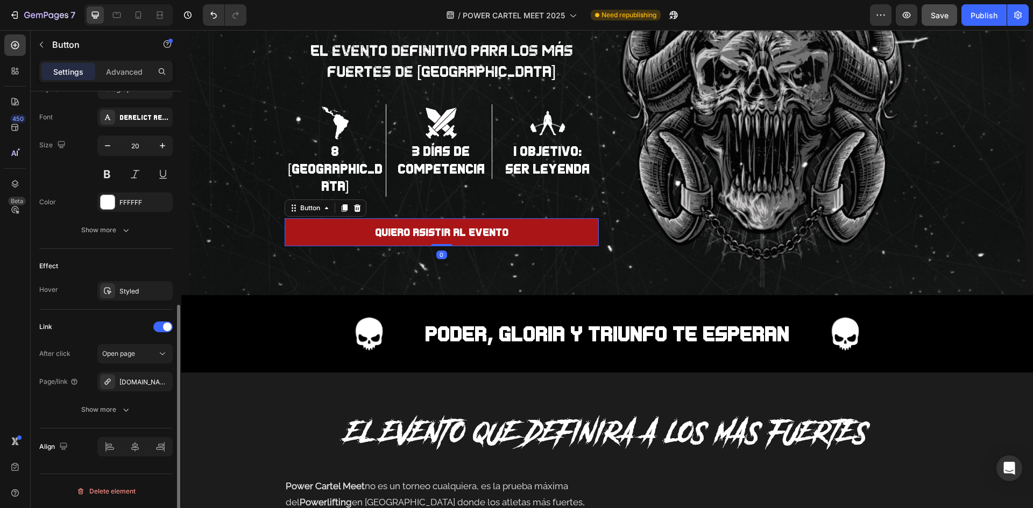
click at [147, 392] on div "After click Open page Page/link [DOMAIN_NAME][URL] Show more" at bounding box center [105, 381] width 133 height 75
click at [146, 381] on div "[DOMAIN_NAME][URL]" at bounding box center [134, 383] width 31 height 10
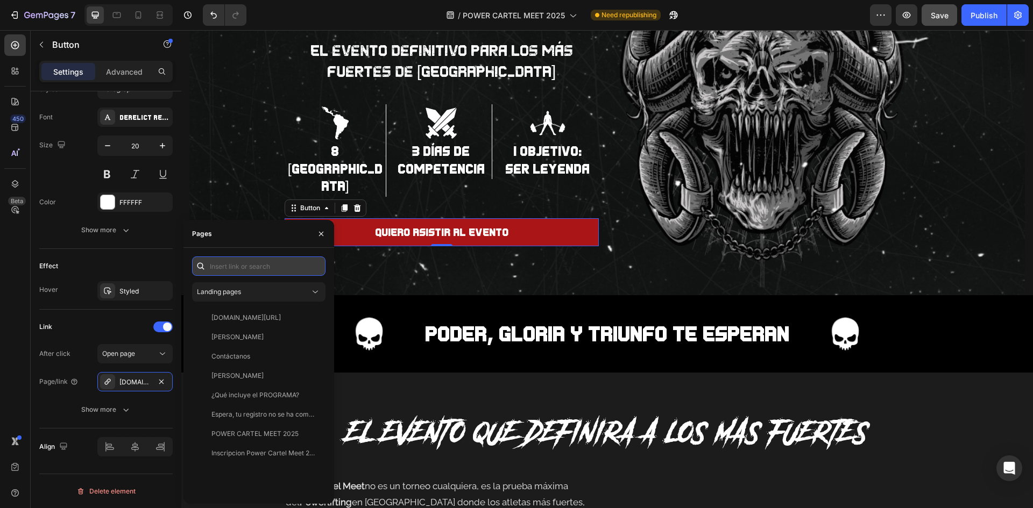
click at [260, 262] on input "text" at bounding box center [258, 266] width 133 height 19
paste input "[URL][DOMAIN_NAME]"
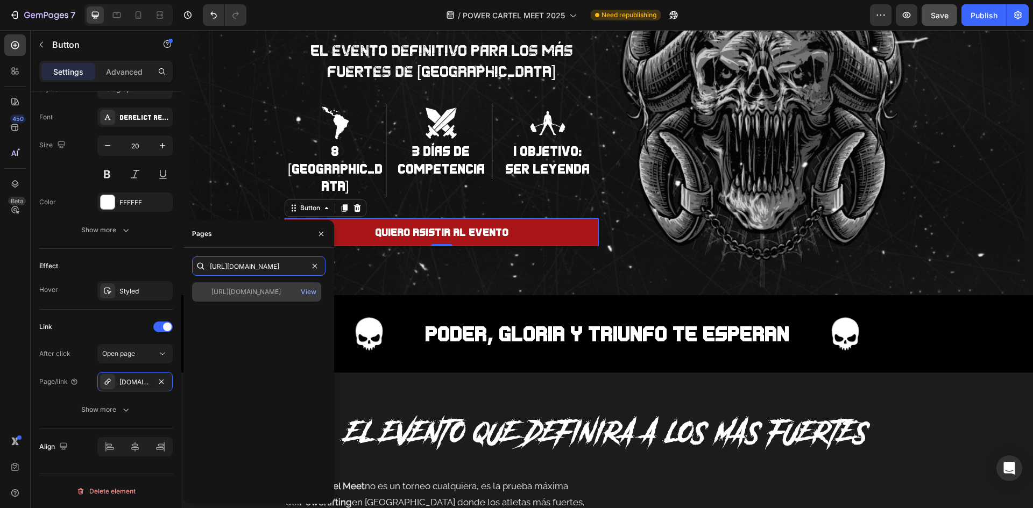
type input "[URL][DOMAIN_NAME]"
click at [261, 288] on div "[URL][DOMAIN_NAME]" at bounding box center [245, 292] width 69 height 10
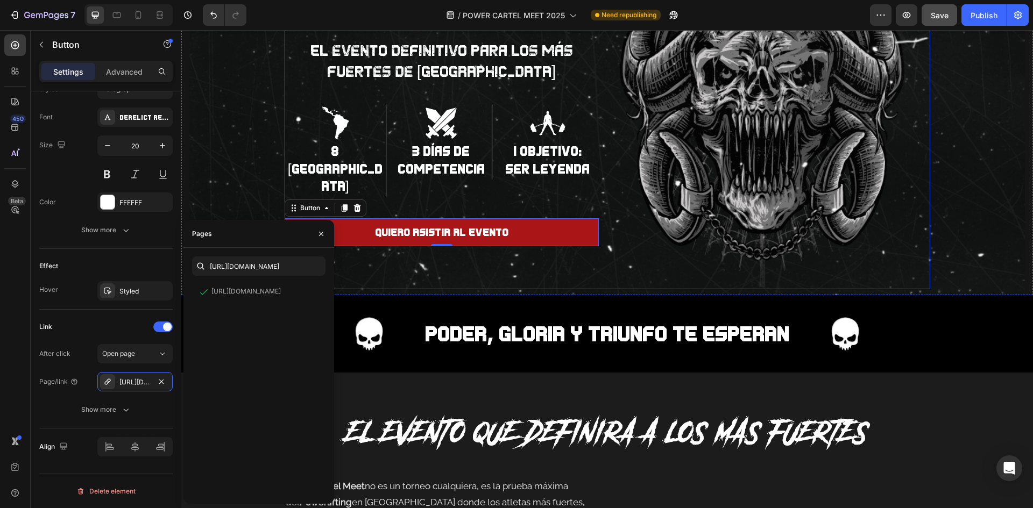
click at [488, 245] on div "DONDE NACEN LAS LEYENDAS Heading El evento definitivo para los más fuertes de […" at bounding box center [608, 94] width 646 height 391
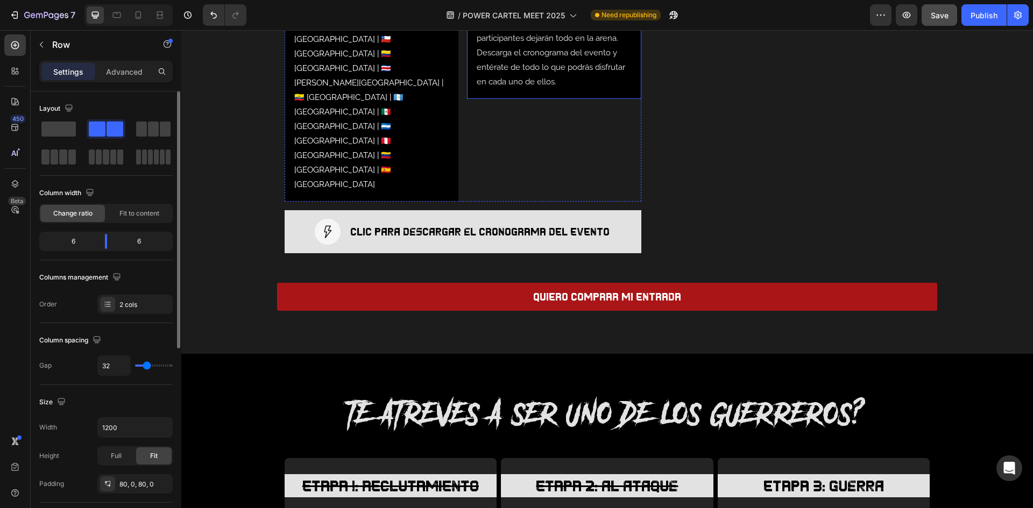
scroll to position [782, 0]
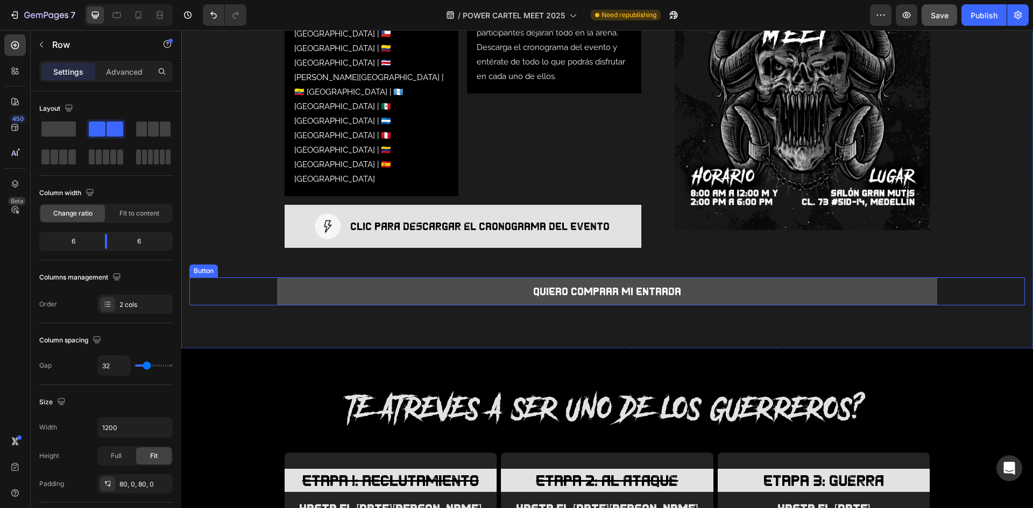
click at [734, 278] on button "QUIERO COMPRAR MI ENTRADA" at bounding box center [607, 292] width 660 height 28
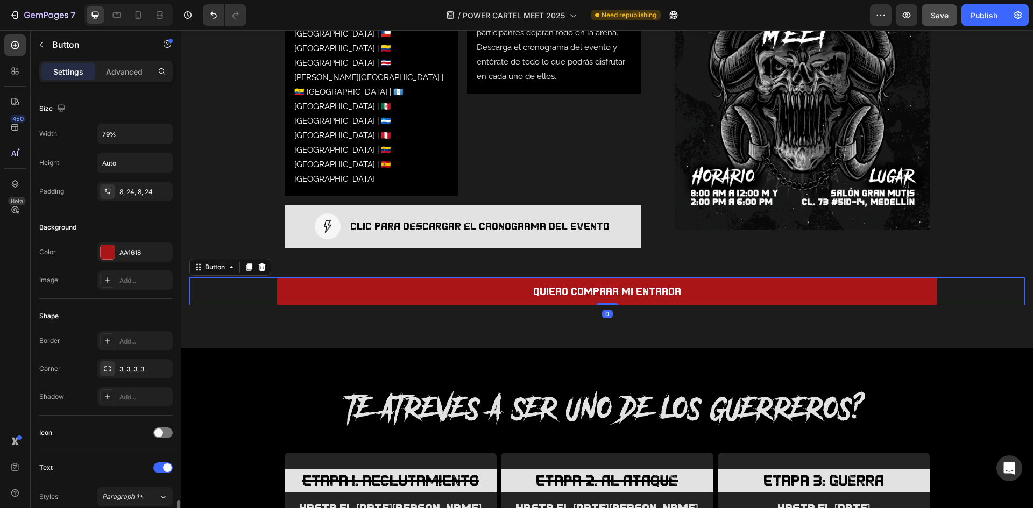
scroll to position [377, 0]
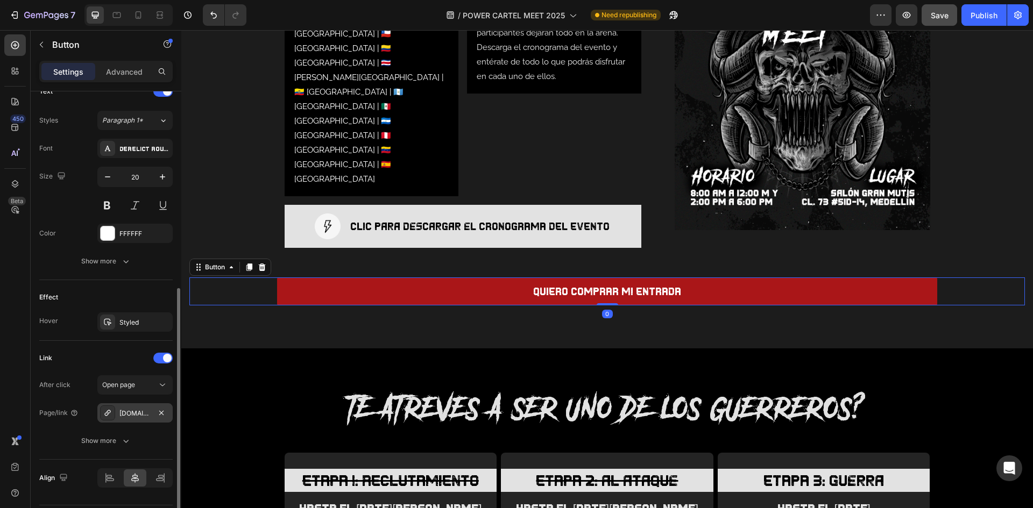
click at [135, 407] on div "[DOMAIN_NAME][URL]" at bounding box center [134, 413] width 75 height 19
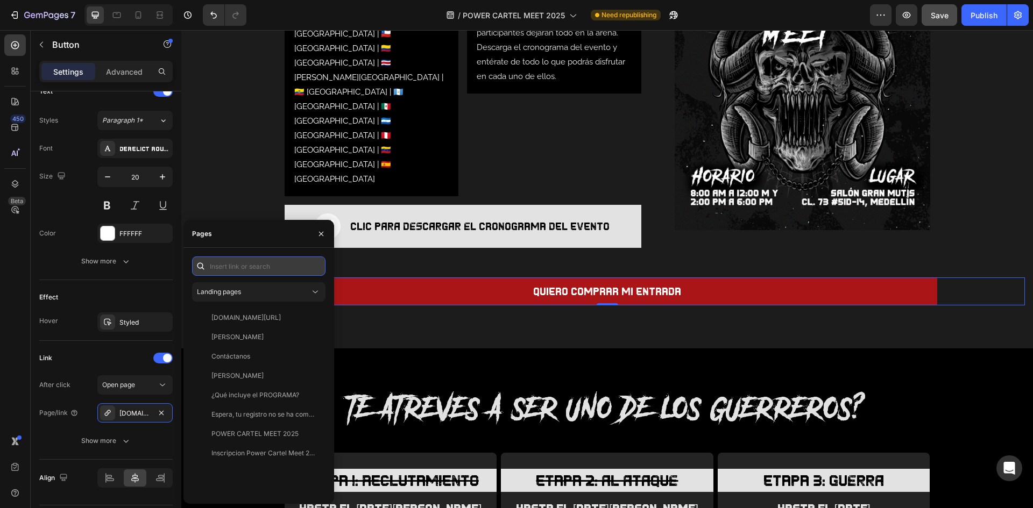
click at [229, 272] on input "text" at bounding box center [258, 266] width 133 height 19
paste input "[URL][DOMAIN_NAME]"
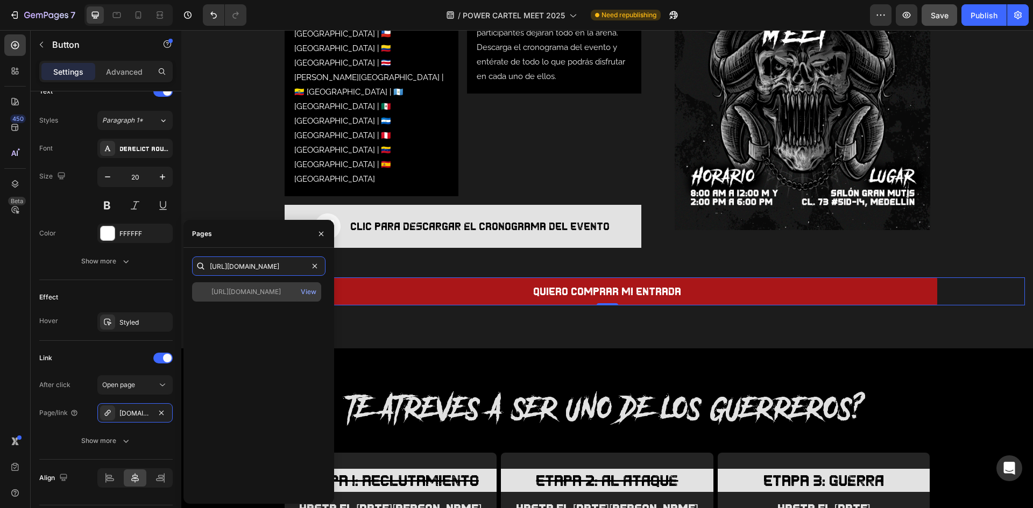
type input "[URL][DOMAIN_NAME]"
click at [257, 291] on div "[URL][DOMAIN_NAME]" at bounding box center [245, 292] width 69 height 10
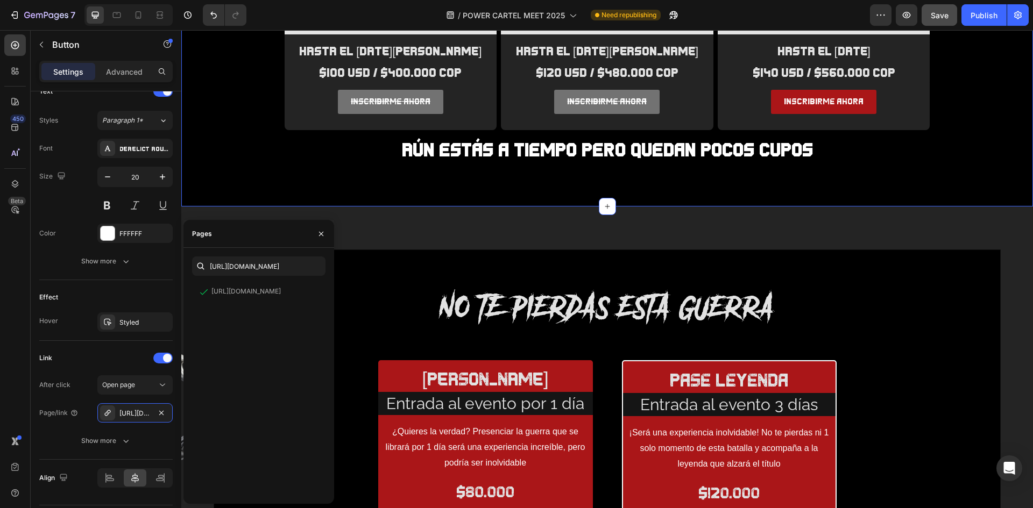
scroll to position [1374, 0]
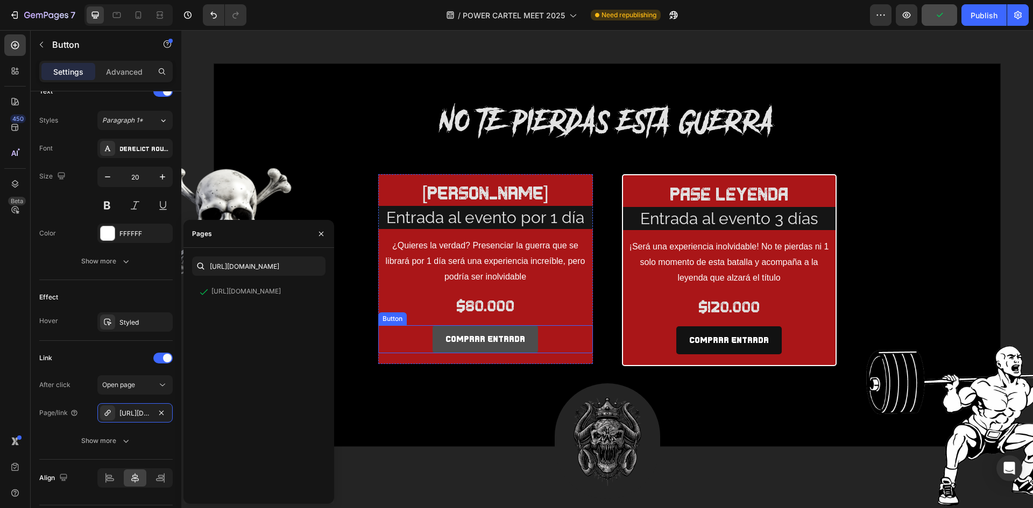
click at [525, 336] on button "COMPRAR ENTRADA" at bounding box center [485, 340] width 105 height 29
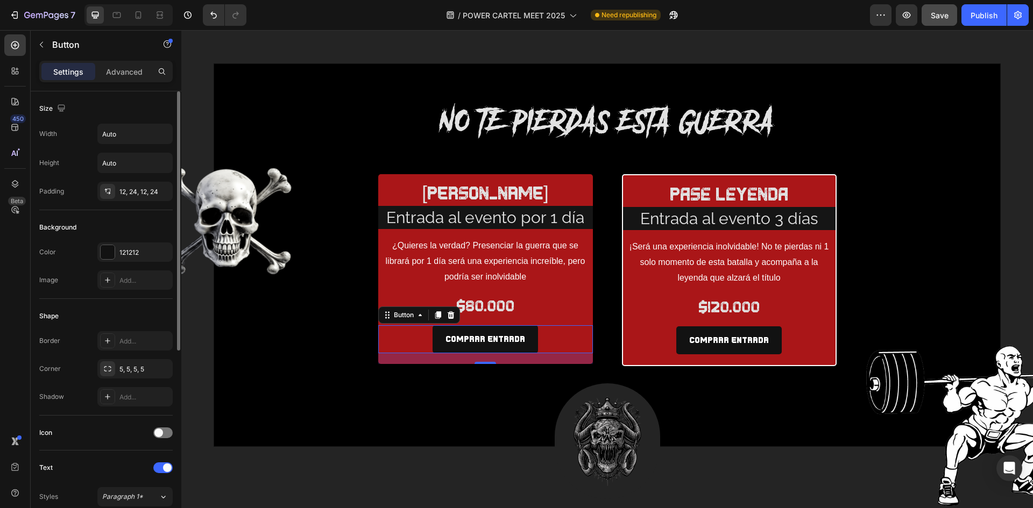
scroll to position [324, 0]
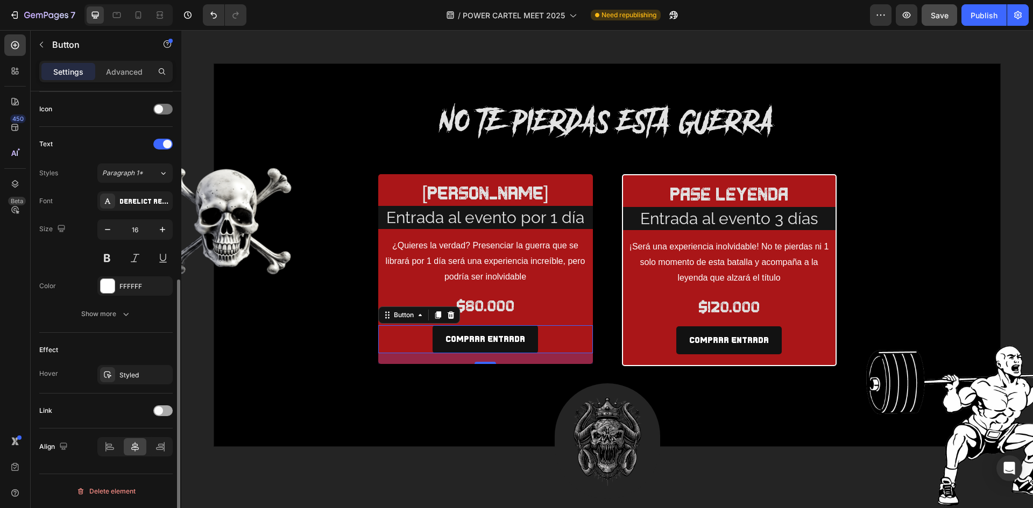
click at [162, 408] on span at bounding box center [158, 411] width 9 height 9
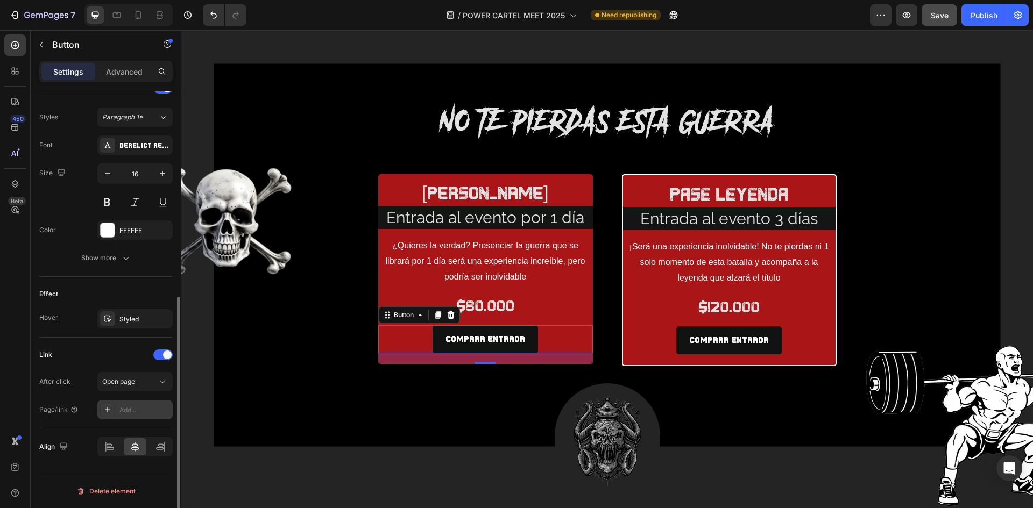
click at [140, 407] on div "Add..." at bounding box center [144, 411] width 51 height 10
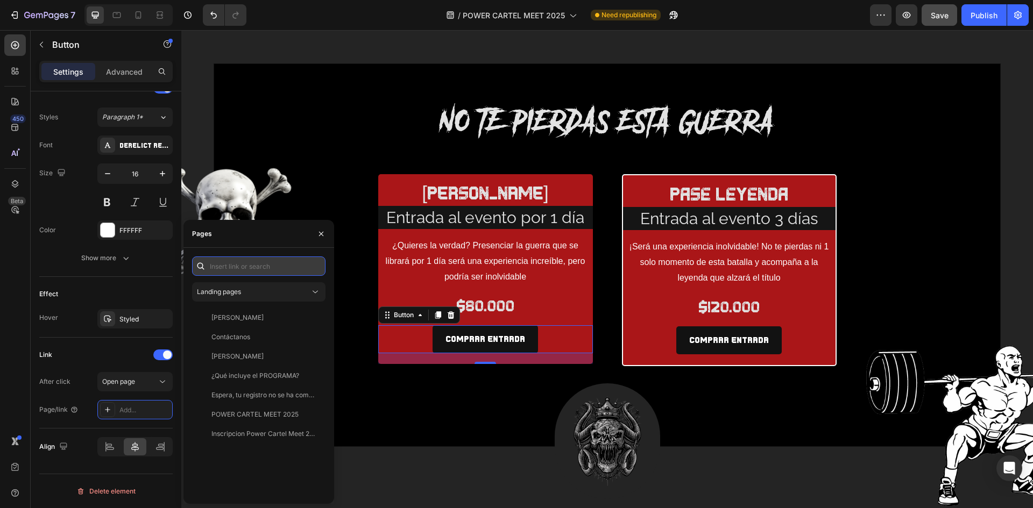
click at [222, 264] on input "text" at bounding box center [258, 266] width 133 height 19
paste input "[URL][DOMAIN_NAME]"
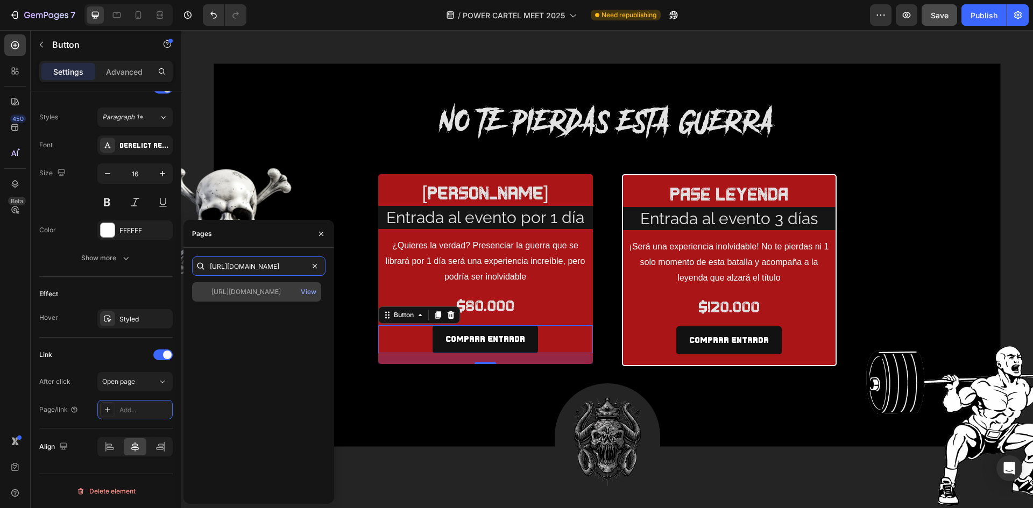
type input "[URL][DOMAIN_NAME]"
click at [257, 293] on div "[URL][DOMAIN_NAME]" at bounding box center [245, 292] width 69 height 10
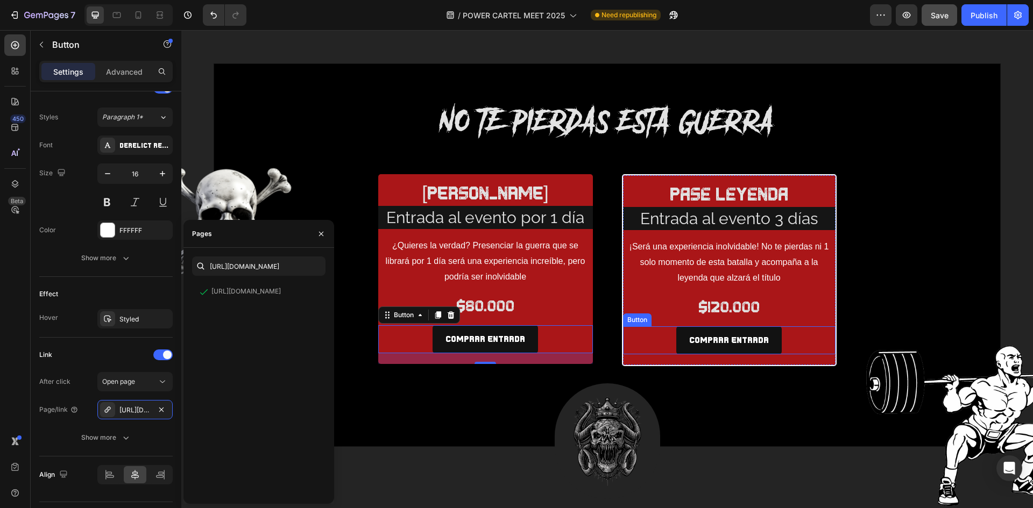
click at [777, 334] on div "COMPRAR ENTRADA Button" at bounding box center [729, 341] width 213 height 29
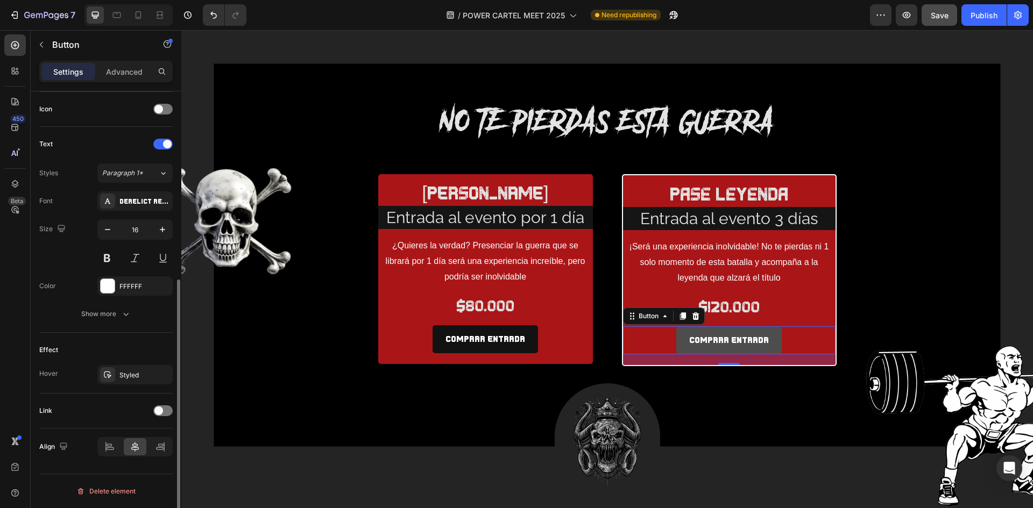
click at [770, 335] on button "COMPRAR ENTRADA" at bounding box center [728, 341] width 105 height 29
click at [168, 411] on div at bounding box center [162, 411] width 19 height 11
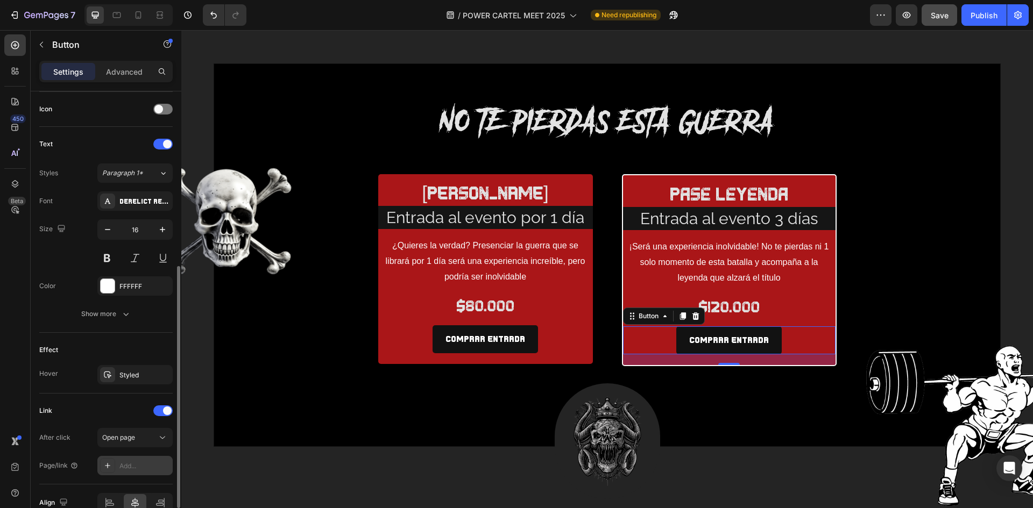
scroll to position [380, 0]
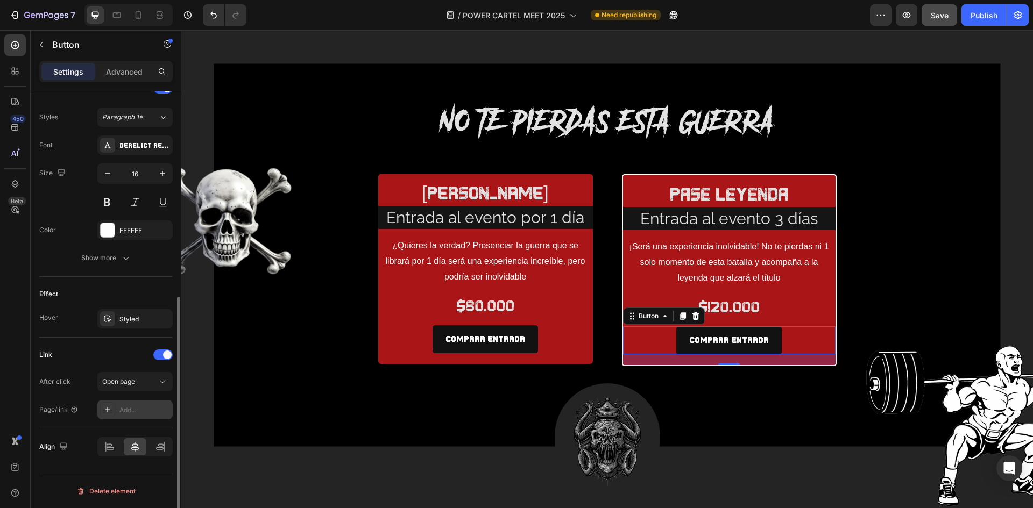
click at [142, 408] on div "Add..." at bounding box center [144, 411] width 51 height 10
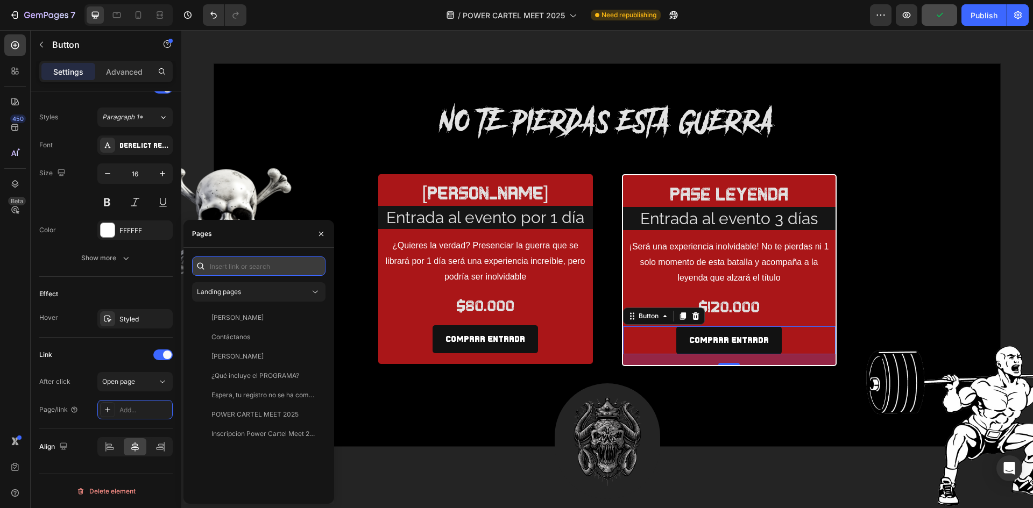
click at [241, 269] on input "text" at bounding box center [258, 266] width 133 height 19
paste input "[URL][DOMAIN_NAME]"
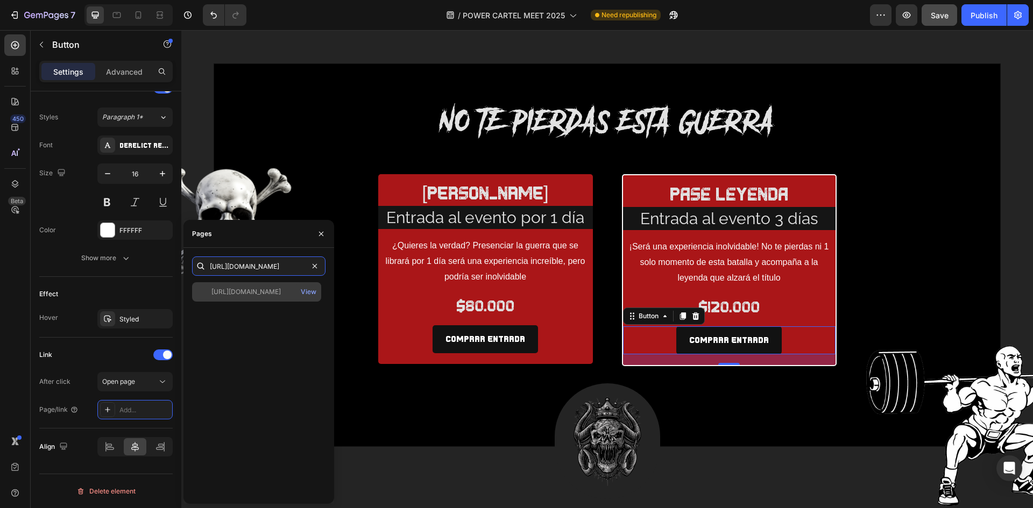
type input "[URL][DOMAIN_NAME]"
click at [263, 291] on div "[URL][DOMAIN_NAME]" at bounding box center [245, 292] width 69 height 10
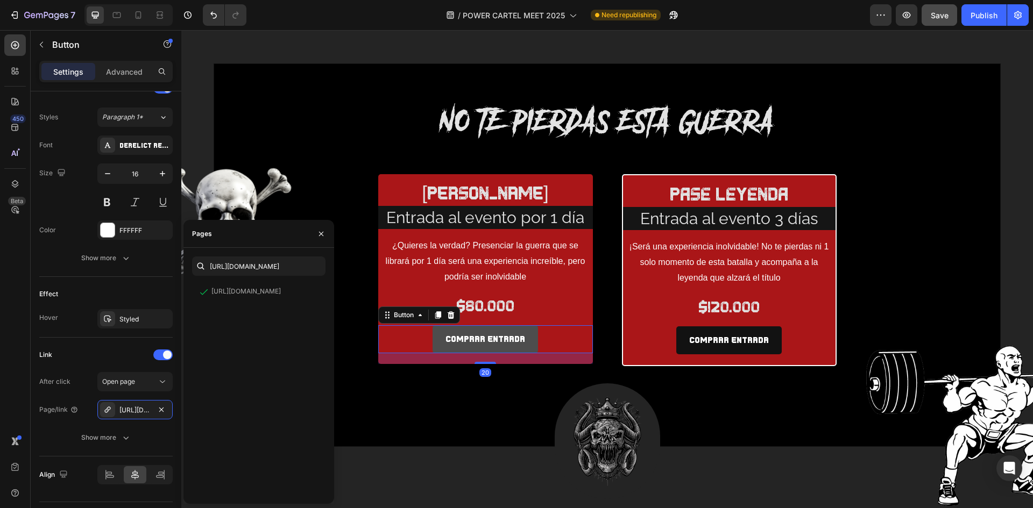
click at [525, 338] on link "COMPRAR ENTRADA" at bounding box center [485, 340] width 105 height 29
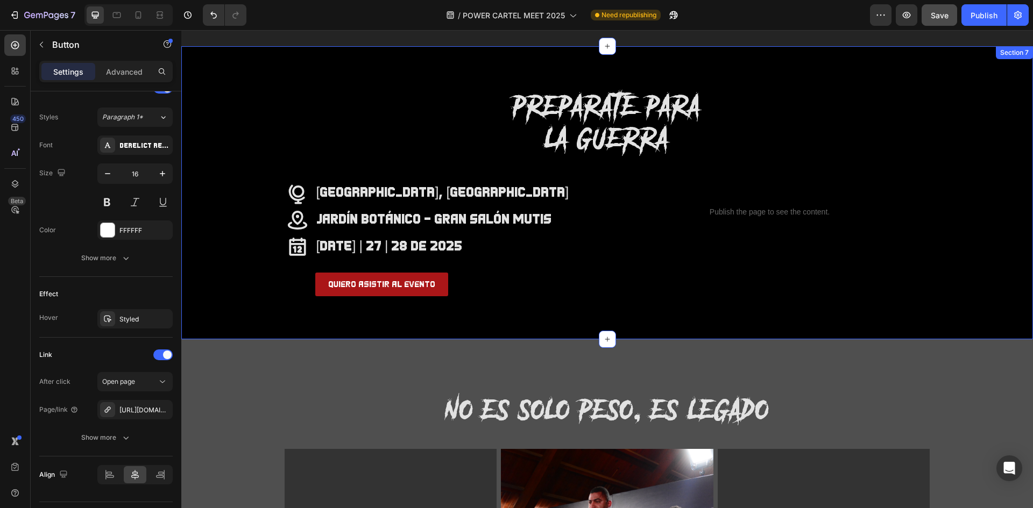
scroll to position [1966, 0]
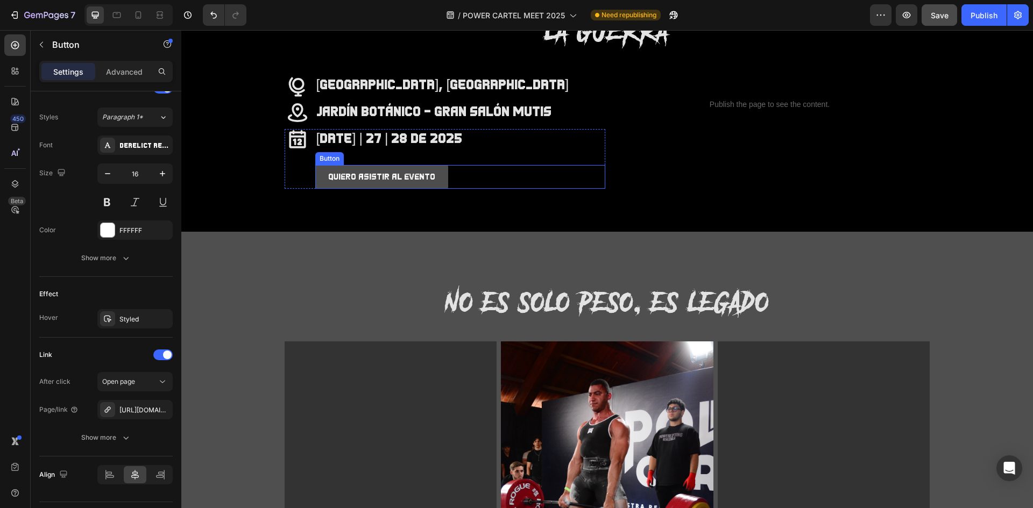
click at [427, 180] on button "quiero asistir al evento" at bounding box center [381, 177] width 133 height 24
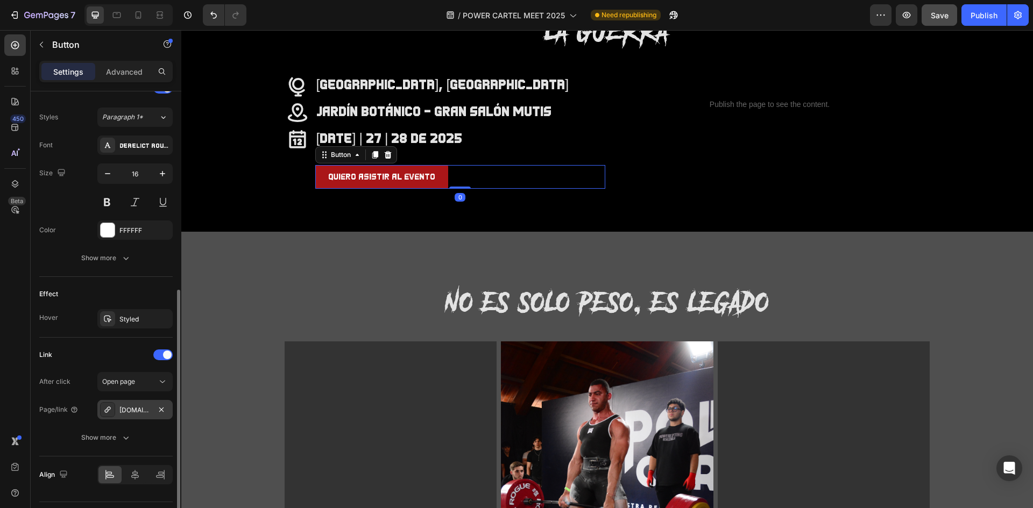
click at [130, 406] on div "[DOMAIN_NAME][URL]" at bounding box center [134, 411] width 31 height 10
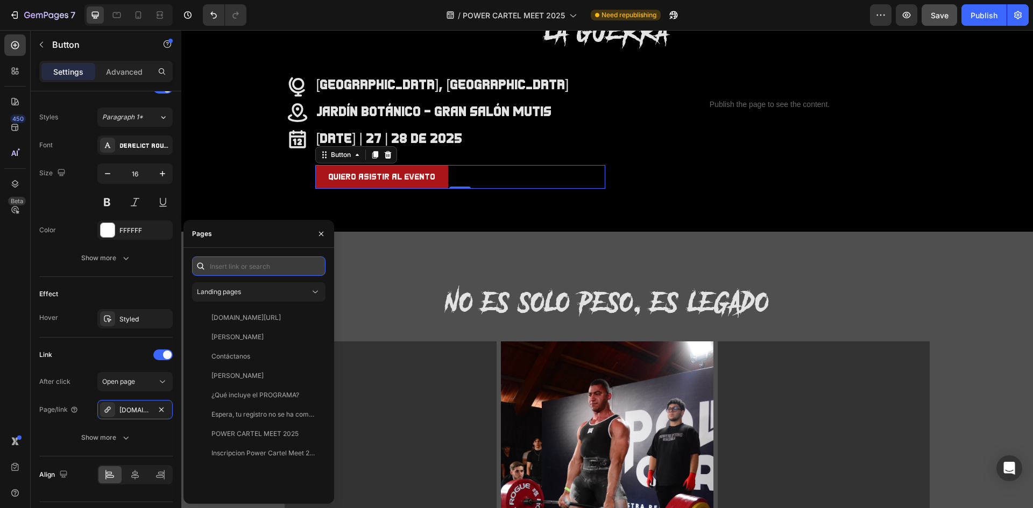
click at [232, 263] on input "text" at bounding box center [258, 266] width 133 height 19
paste input "[URL][DOMAIN_NAME]"
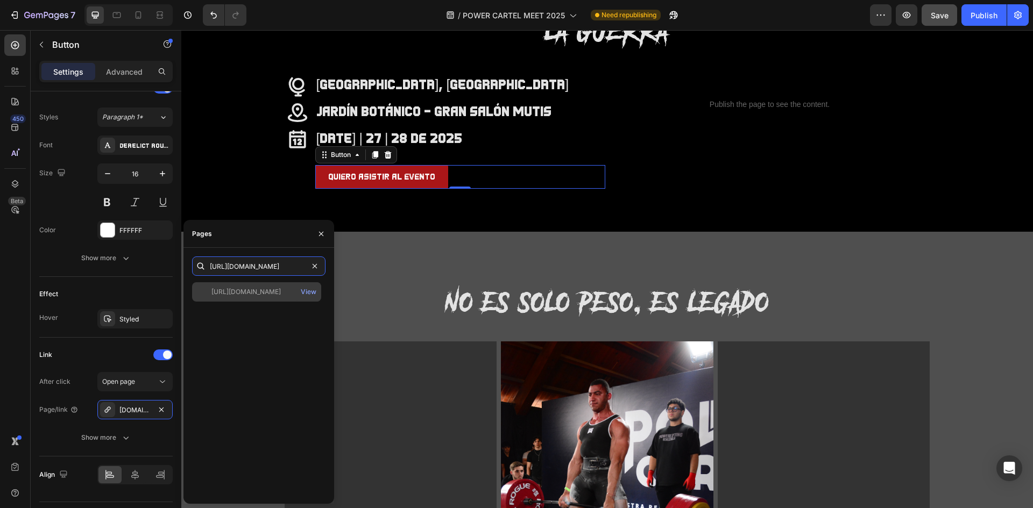
type input "[URL][DOMAIN_NAME]"
click at [245, 287] on div "[URL][DOMAIN_NAME]" at bounding box center [245, 292] width 69 height 10
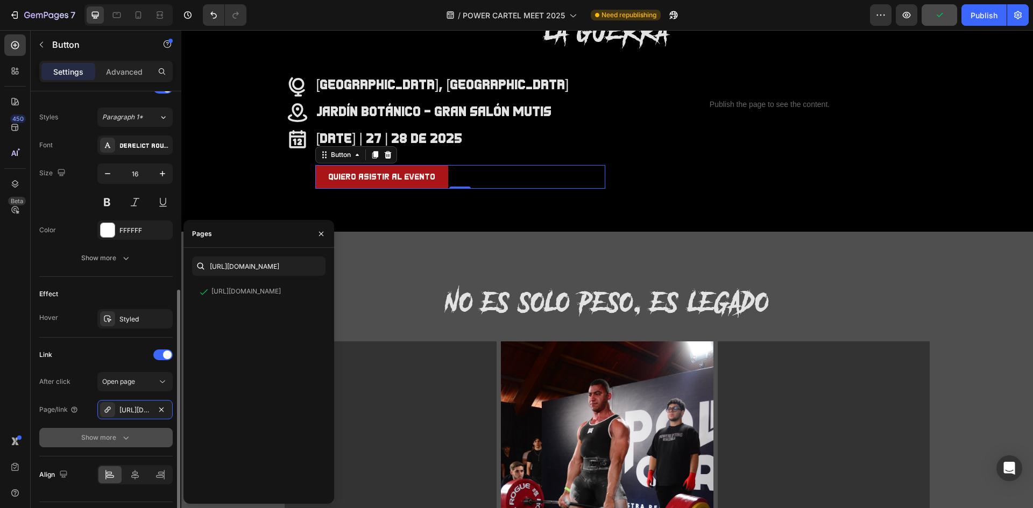
click at [130, 438] on icon "button" at bounding box center [126, 438] width 11 height 11
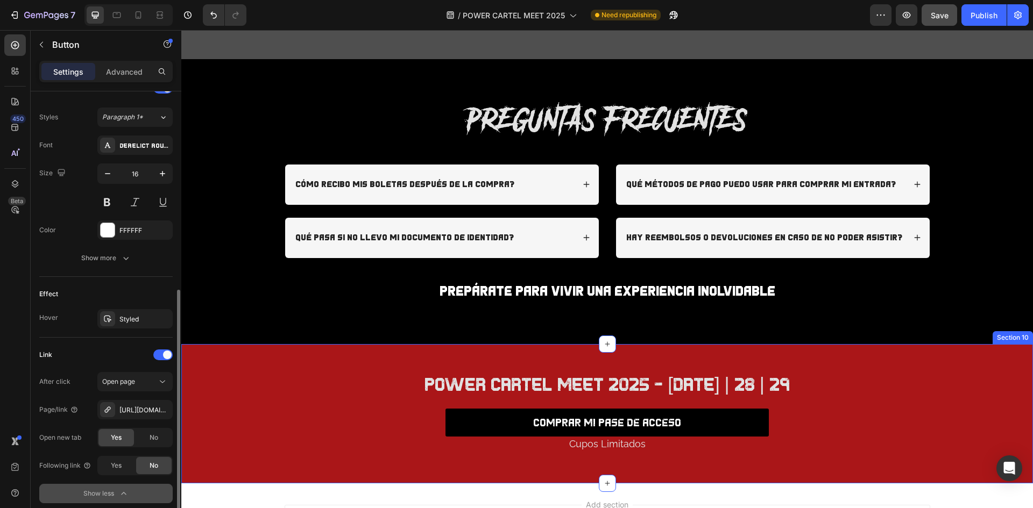
scroll to position [2773, 0]
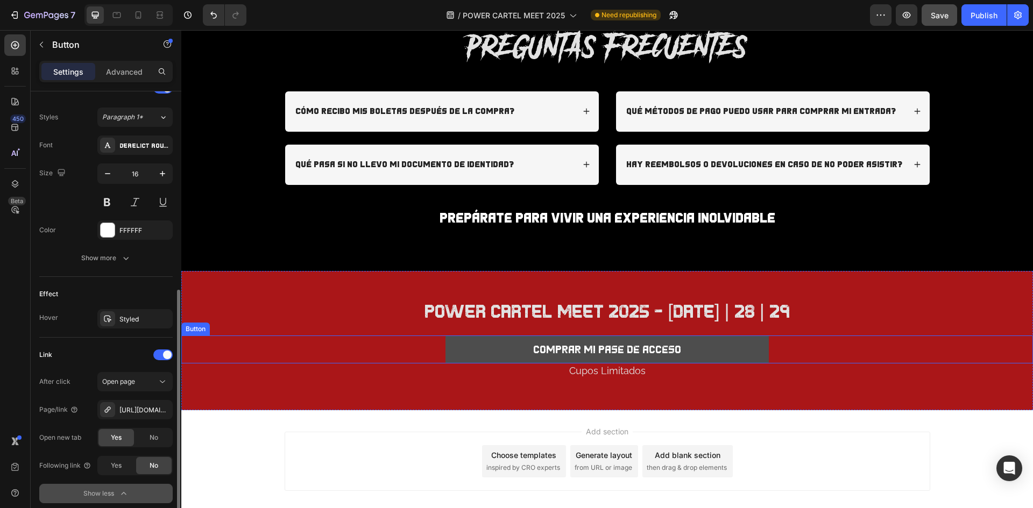
click at [702, 342] on button "comprar mi pase de acceso" at bounding box center [608, 350] width 324 height 28
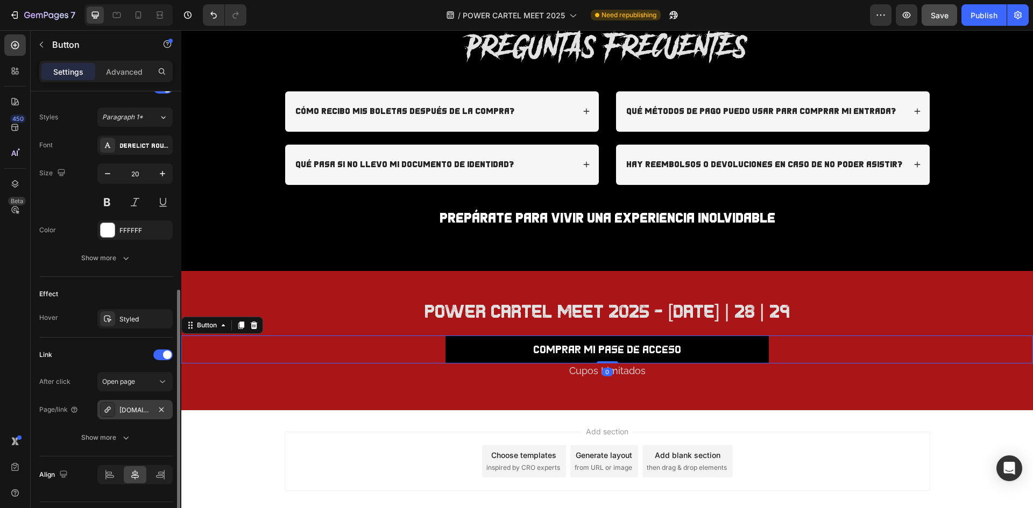
click at [139, 408] on div "[DOMAIN_NAME][URL]" at bounding box center [134, 411] width 31 height 10
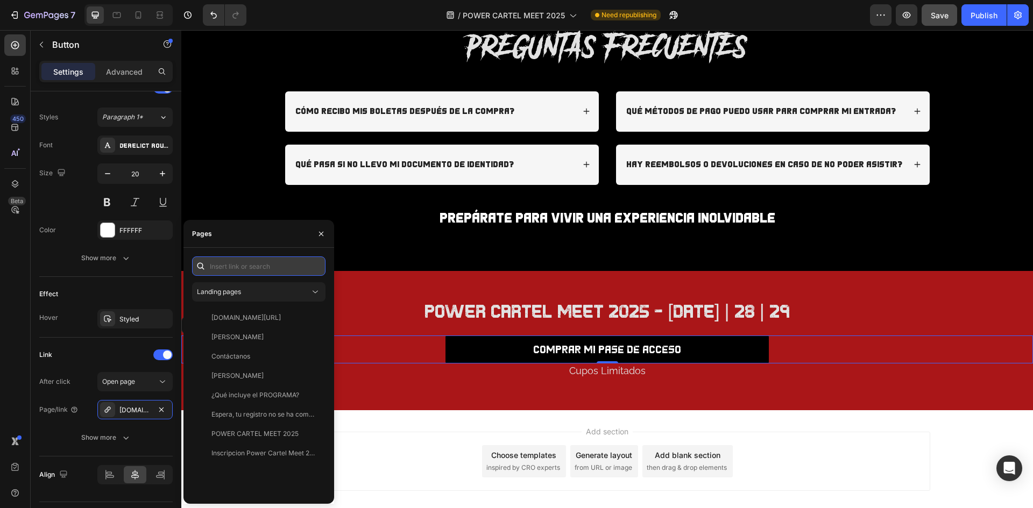
click at [240, 269] on input "text" at bounding box center [258, 266] width 133 height 19
paste input "[URL][DOMAIN_NAME]"
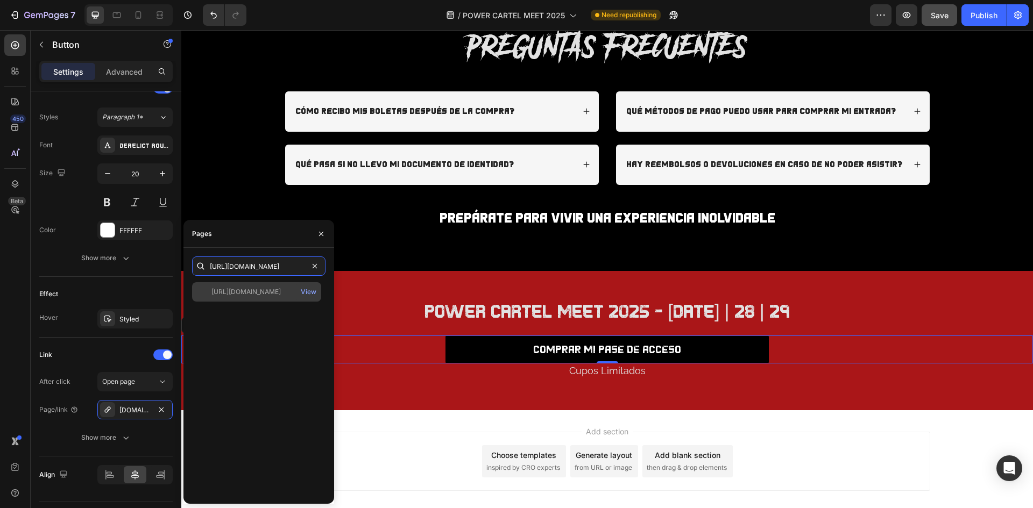
type input "[URL][DOMAIN_NAME]"
click at [248, 292] on div "[URL][DOMAIN_NAME]" at bounding box center [245, 292] width 69 height 10
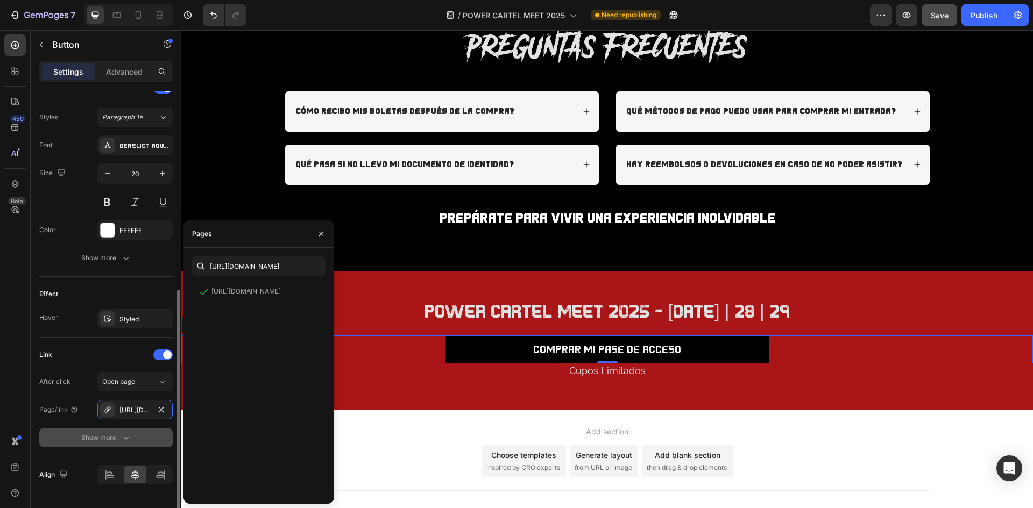
click at [107, 441] on div "Show more" at bounding box center [106, 438] width 50 height 11
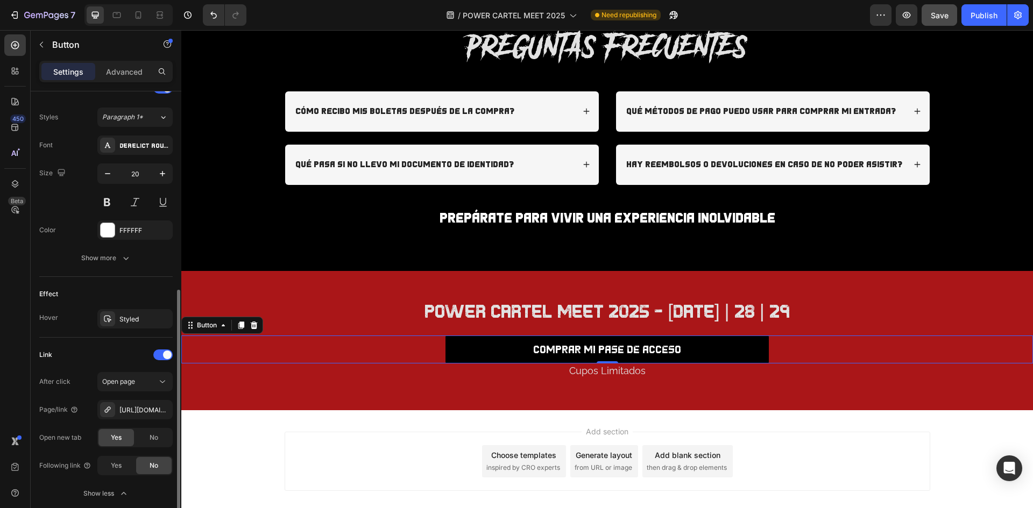
scroll to position [464, 0]
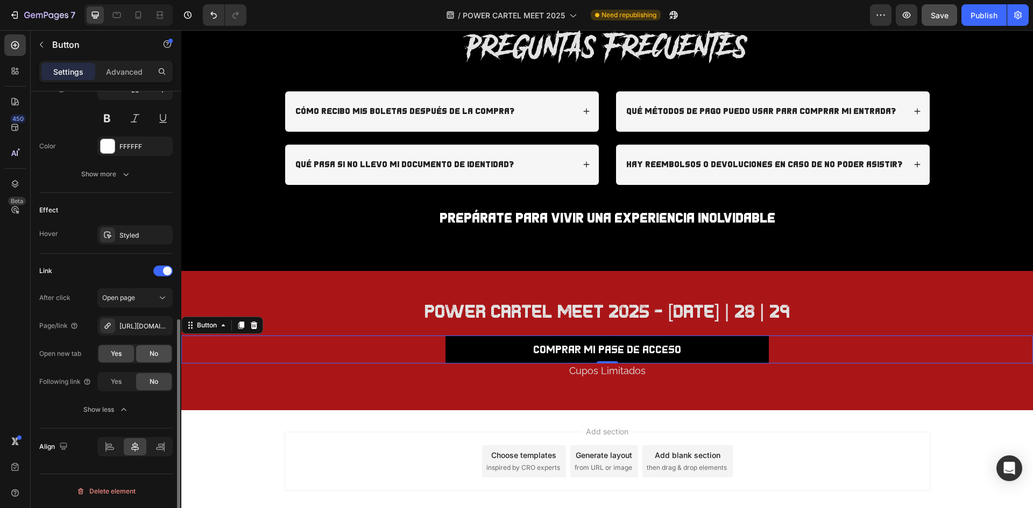
click at [150, 348] on div "No" at bounding box center [154, 353] width 36 height 17
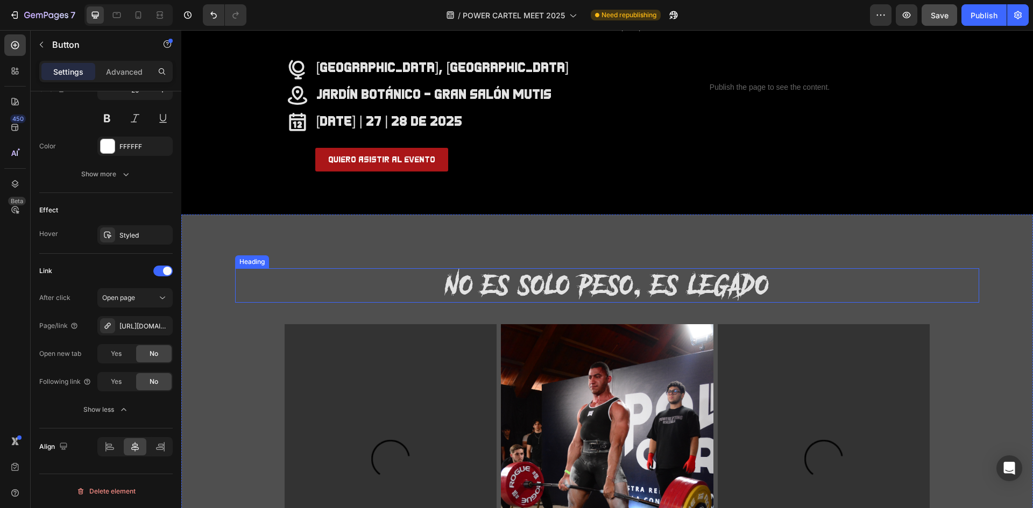
scroll to position [1841, 0]
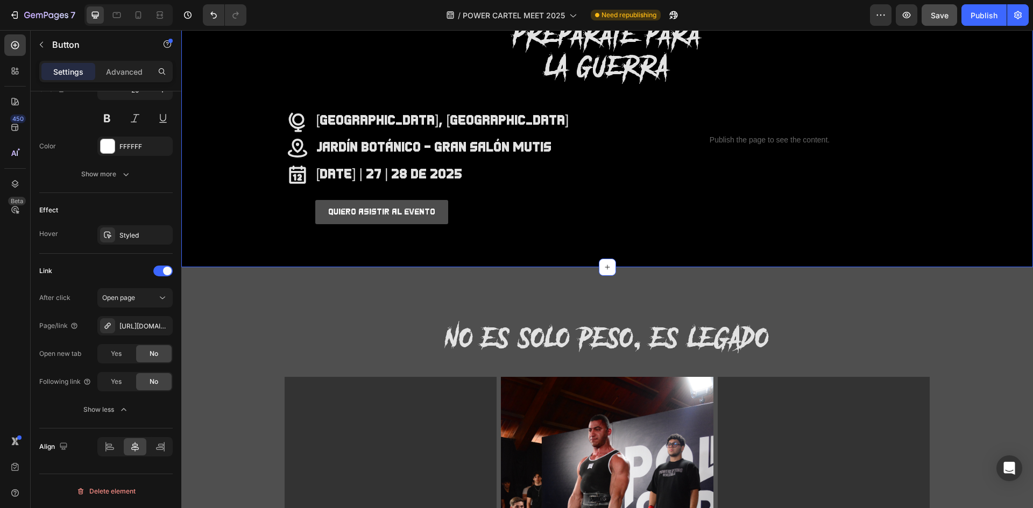
click at [428, 213] on link "quiero asistir al evento" at bounding box center [381, 212] width 133 height 24
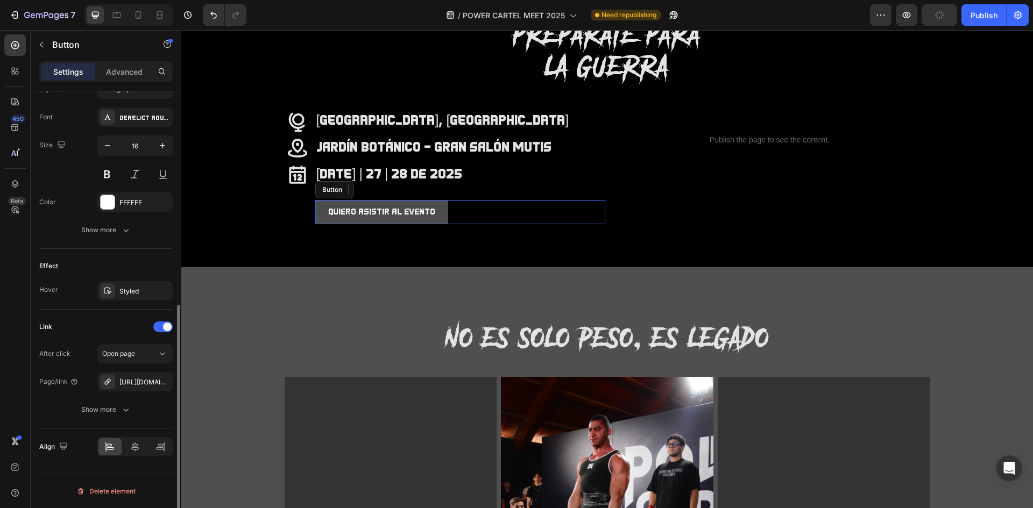
scroll to position [408, 0]
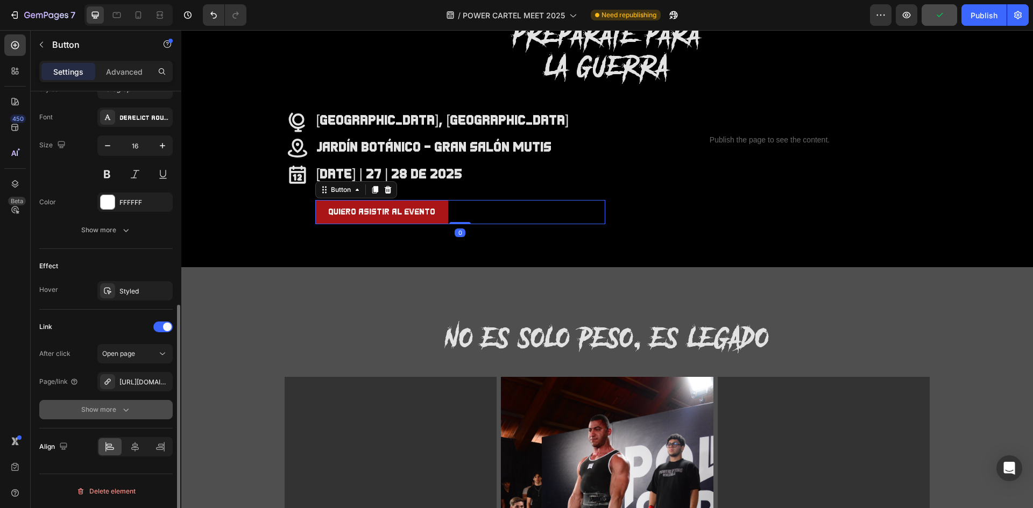
click at [112, 406] on div "Show more" at bounding box center [106, 410] width 50 height 11
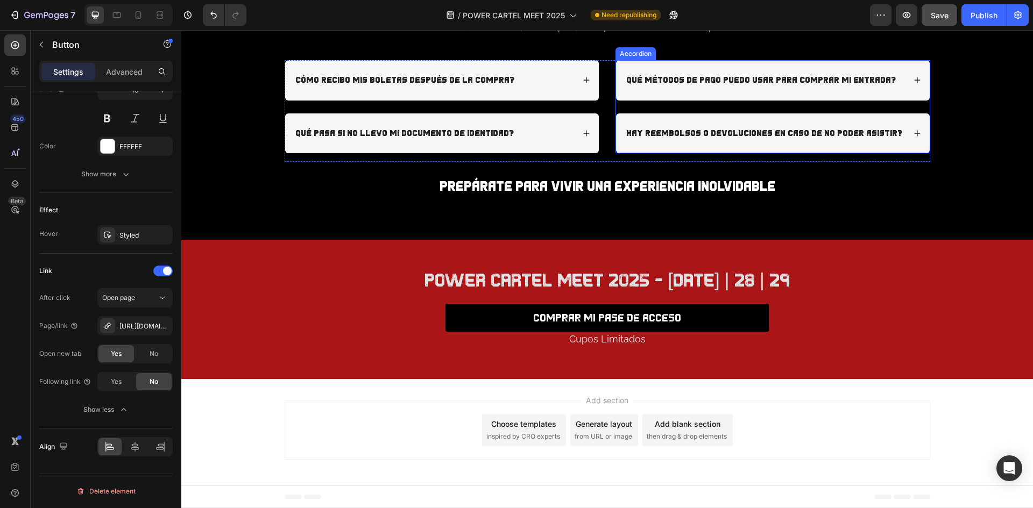
scroll to position [2702, 0]
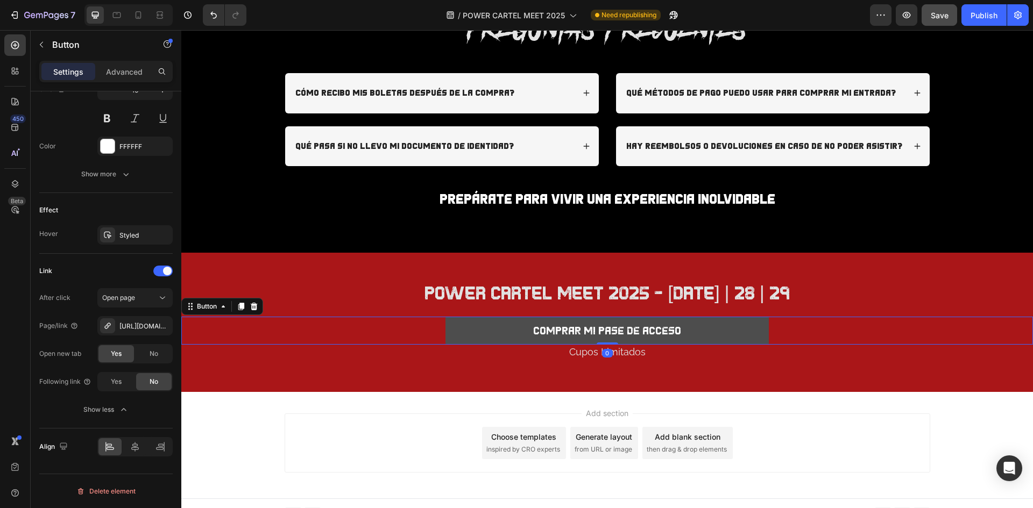
click at [717, 322] on link "comprar mi pase de acceso" at bounding box center [608, 331] width 324 height 28
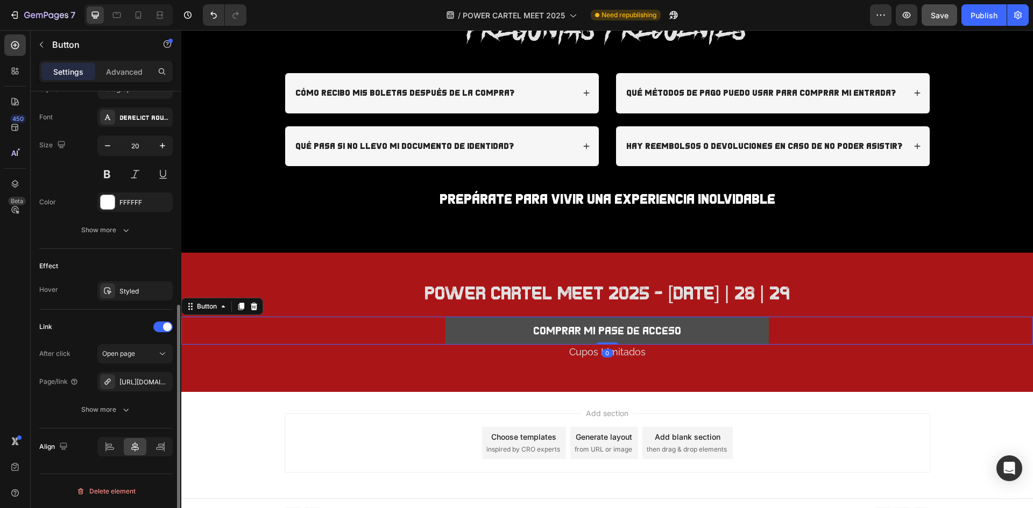
scroll to position [408, 0]
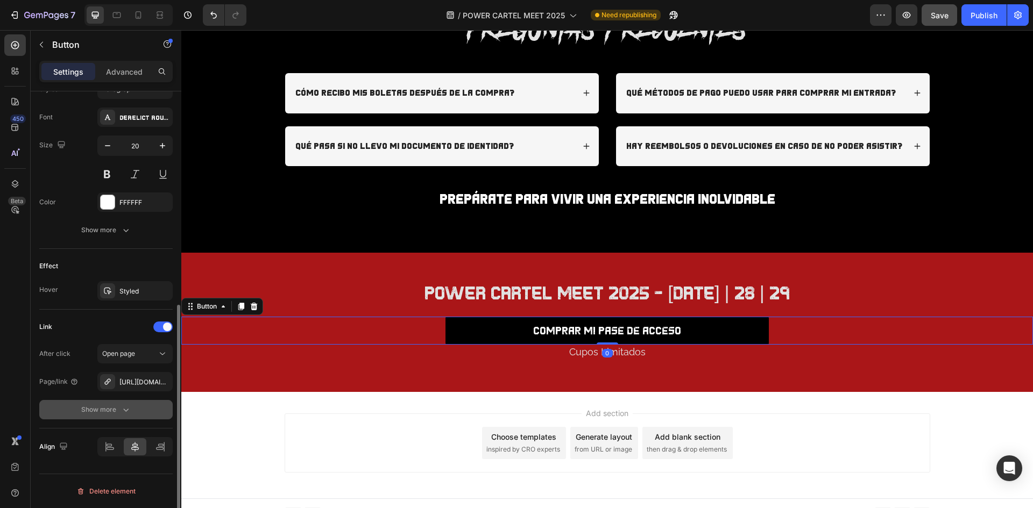
click at [111, 408] on div "Show more" at bounding box center [106, 410] width 50 height 11
click at [118, 416] on div "Yes" at bounding box center [116, 409] width 36 height 17
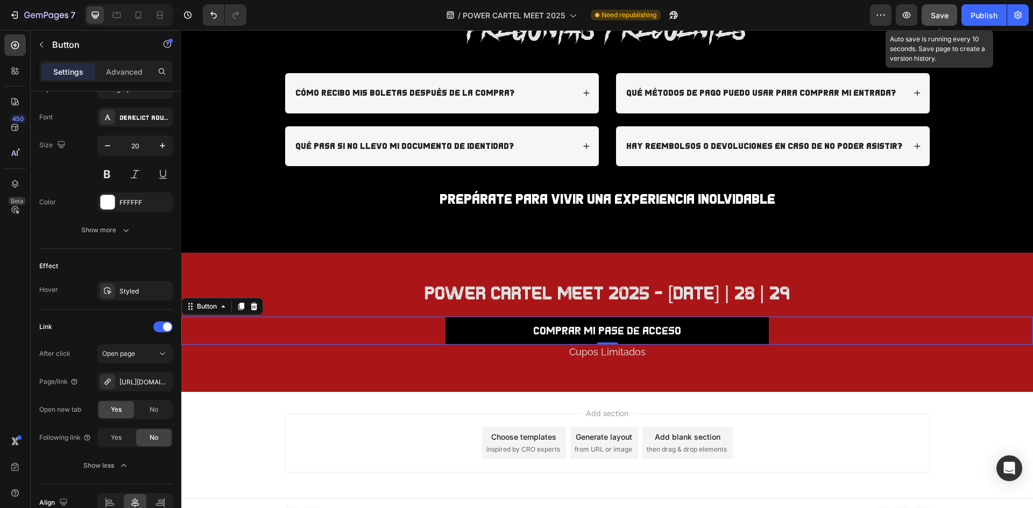
click at [937, 20] on div "Save" at bounding box center [940, 15] width 18 height 11
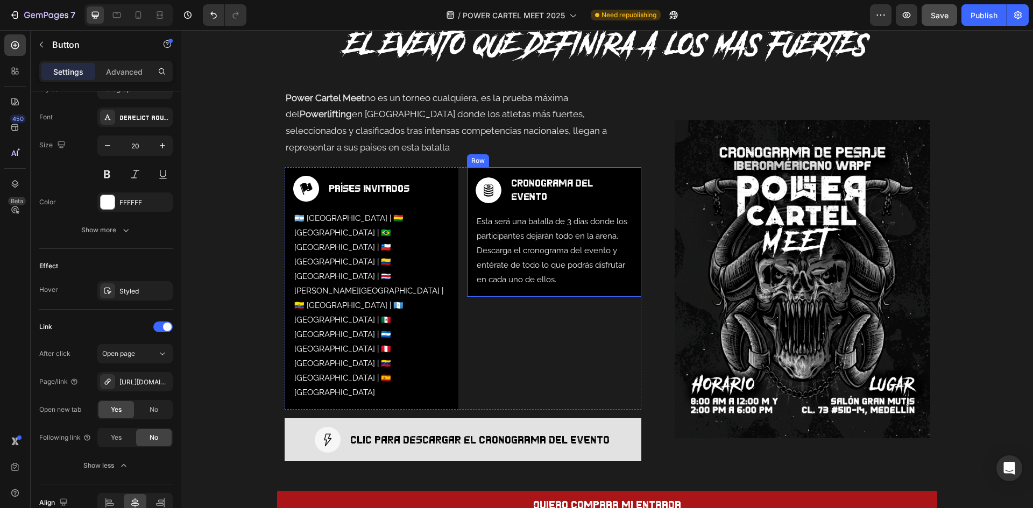
scroll to position [592, 0]
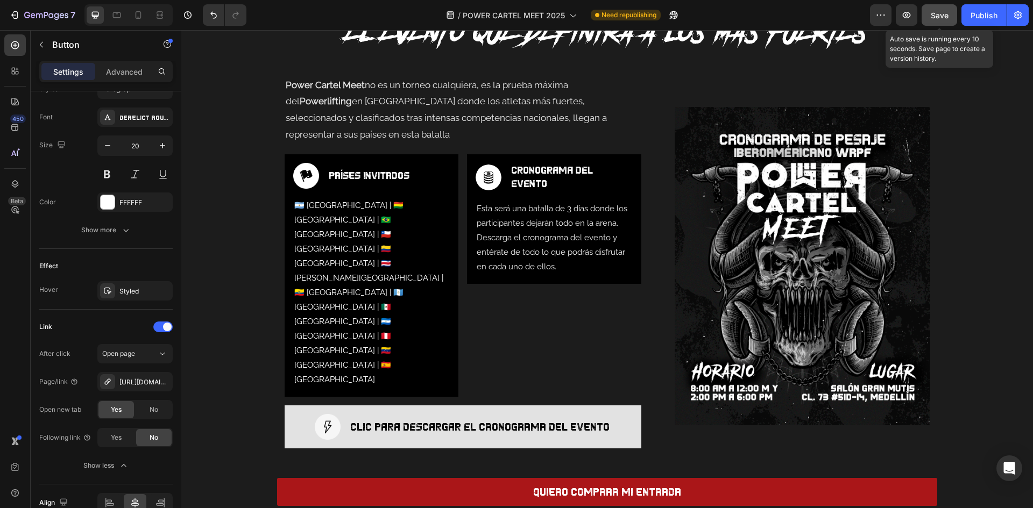
click at [936, 17] on span "Save" at bounding box center [940, 15] width 18 height 9
